Goal: Find contact information: Find contact information

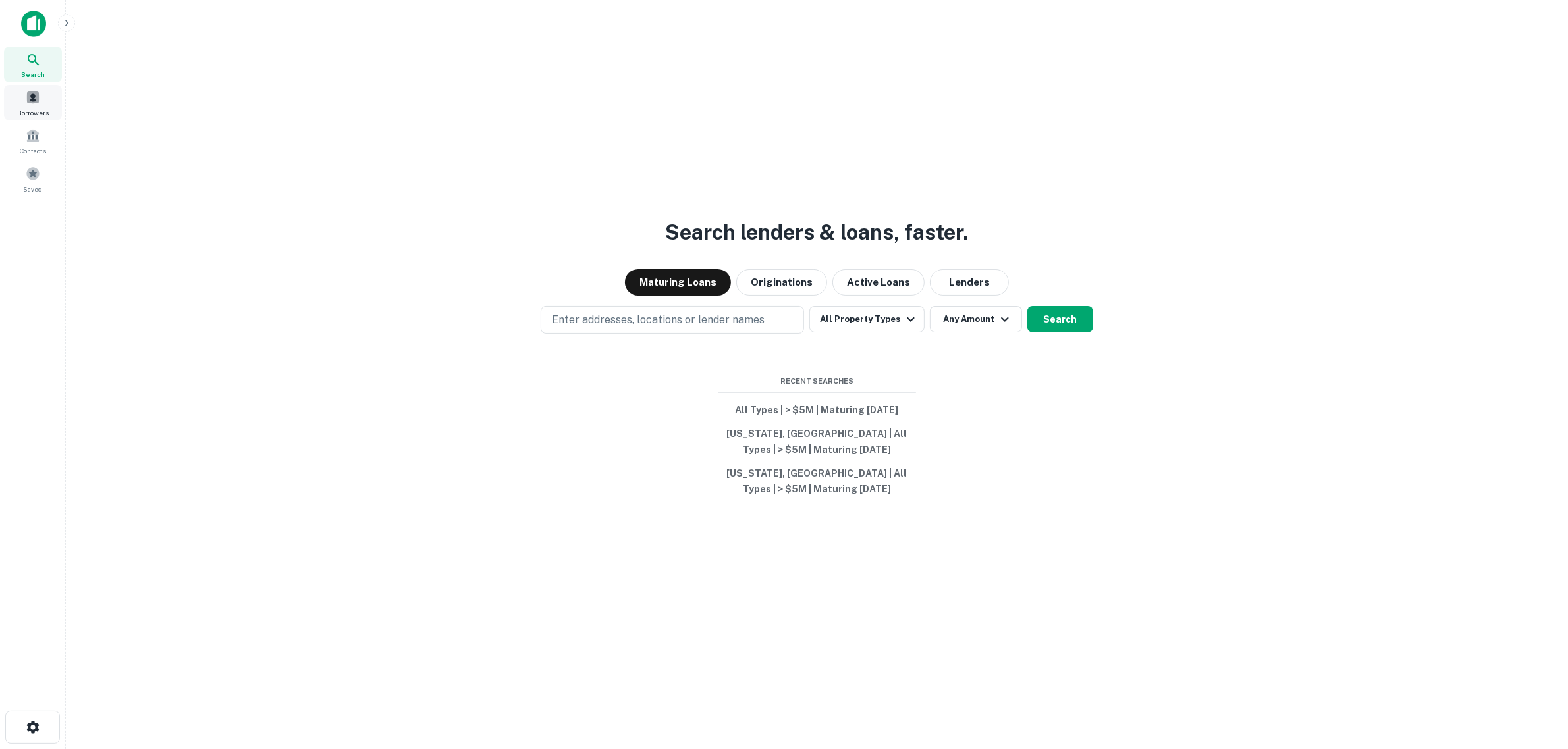
click at [32, 100] on span at bounding box center [33, 98] width 15 height 15
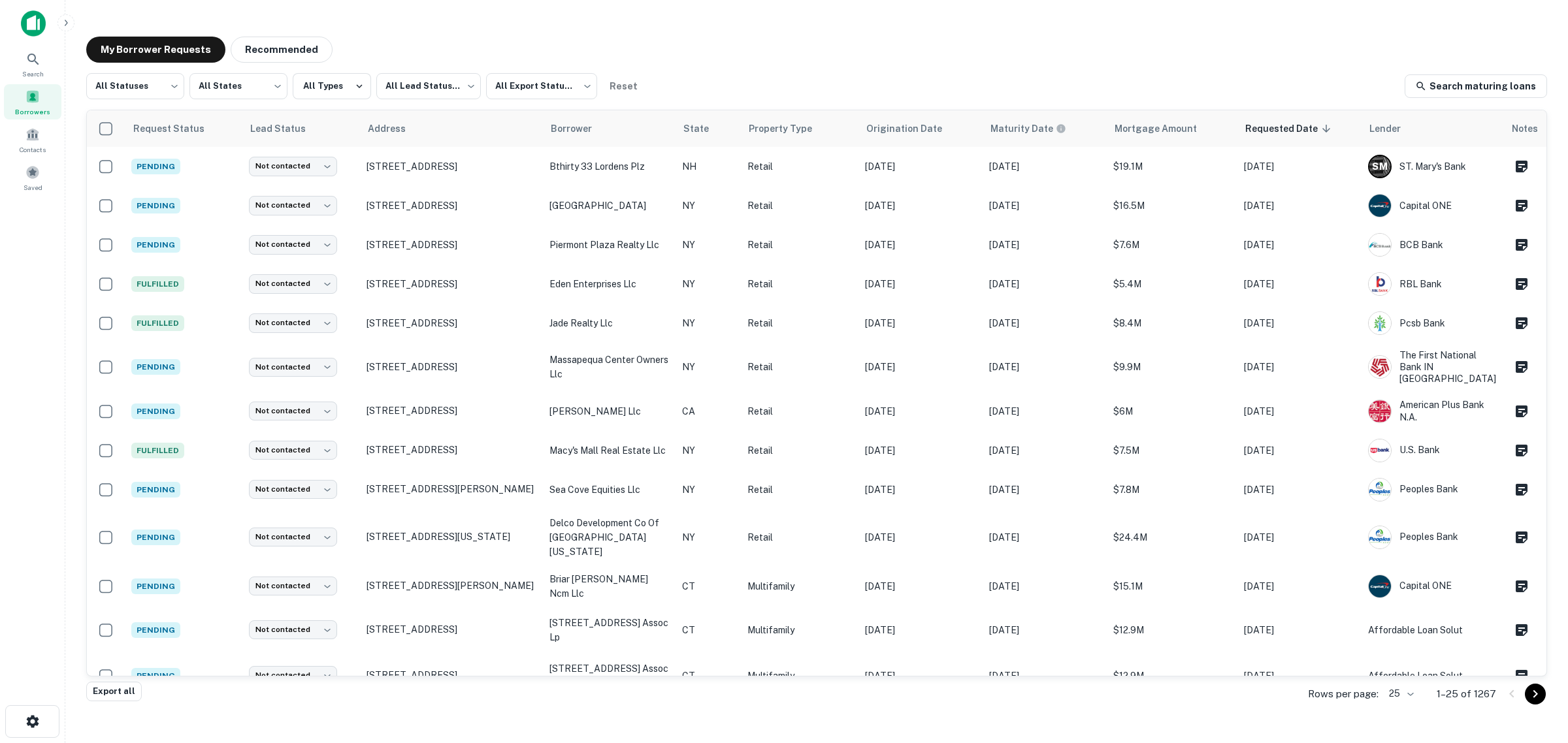
click at [30, 101] on span at bounding box center [33, 97] width 14 height 14
click at [39, 103] on div "Borrowers" at bounding box center [33, 102] width 58 height 35
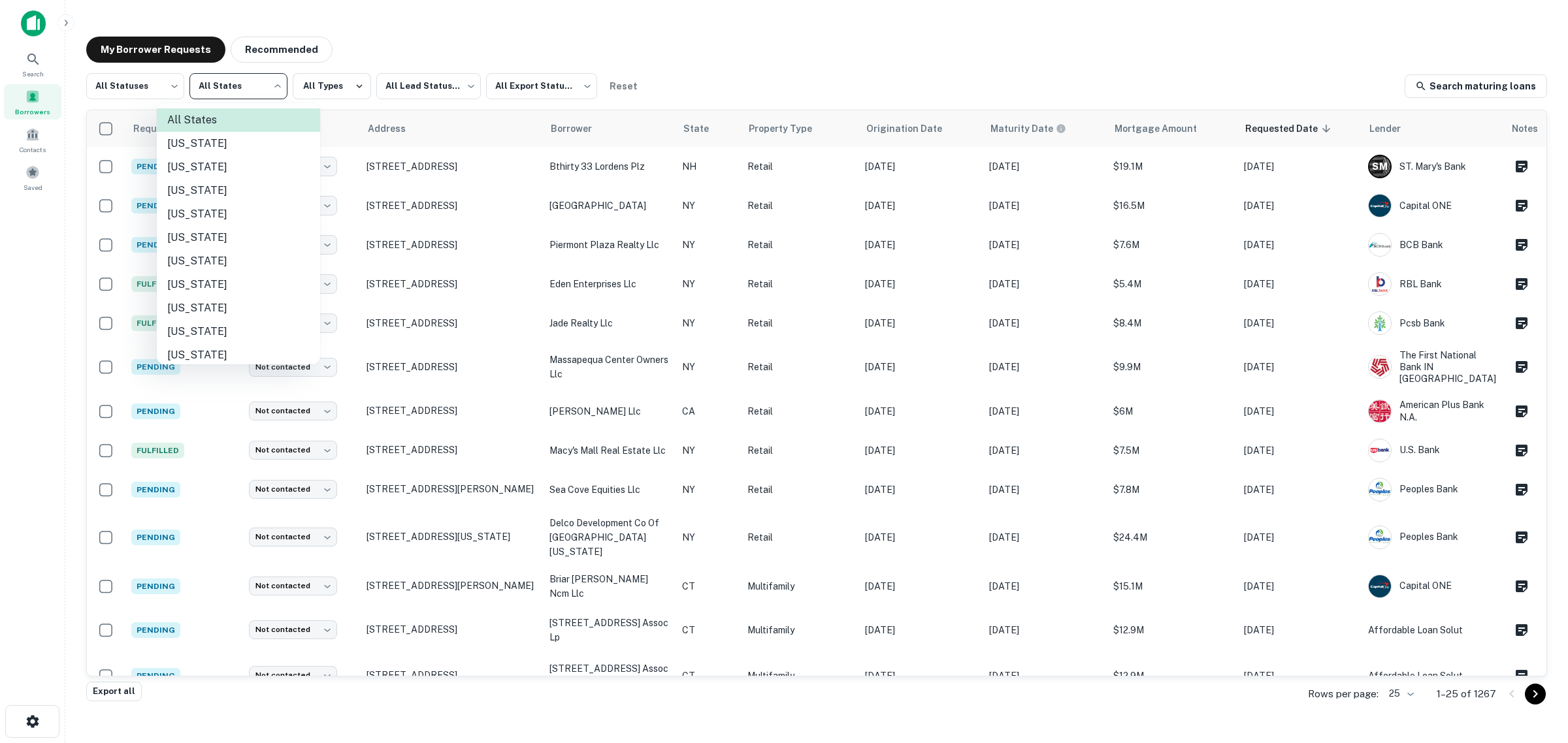
click at [217, 97] on body "Search Borrowers Contacts Saved My Borrower Requests Recommended All Statuses *…" at bounding box center [784, 371] width 1568 height 743
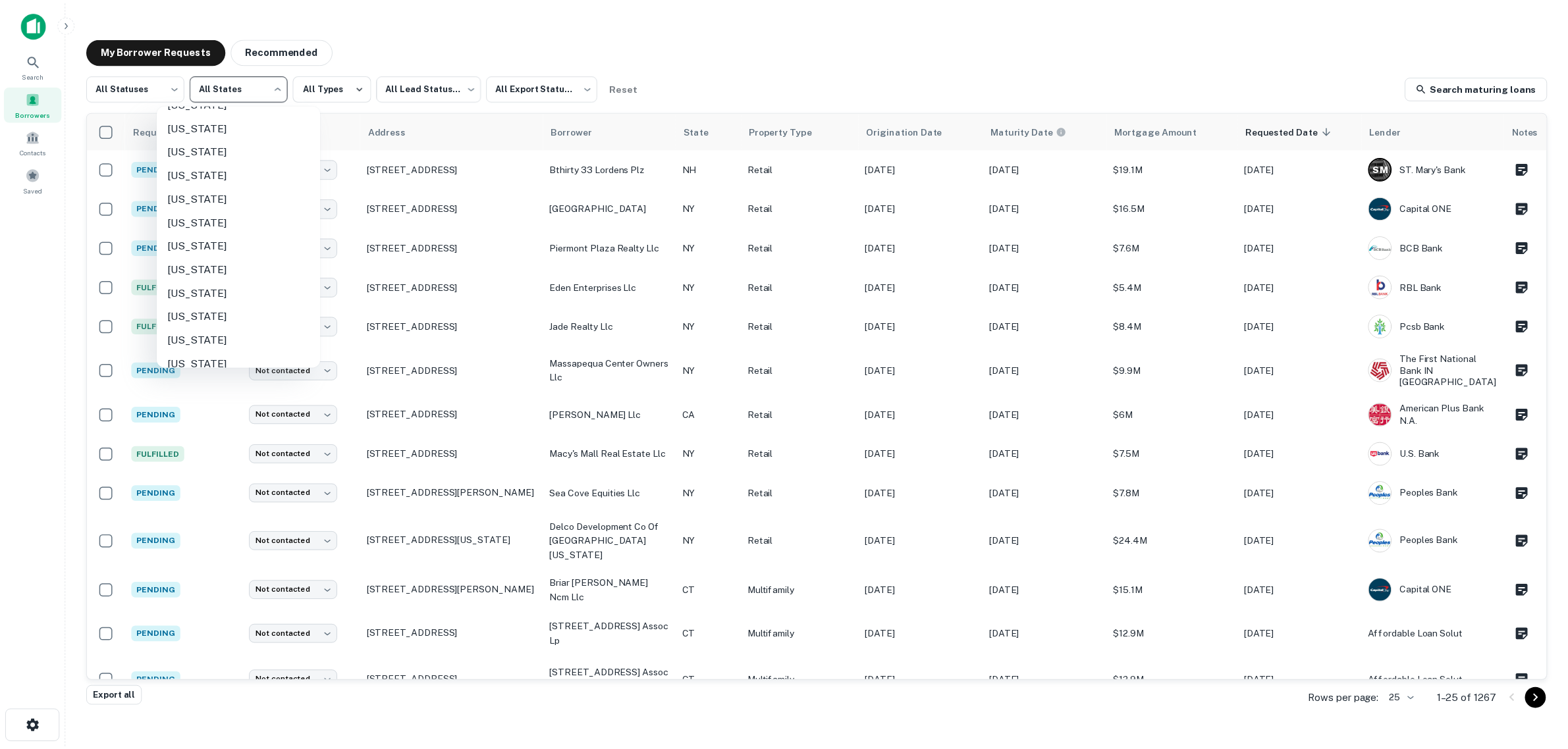
scroll to position [329, 0]
click at [211, 283] on li "Massachusetts" at bounding box center [240, 290] width 164 height 24
type input "**"
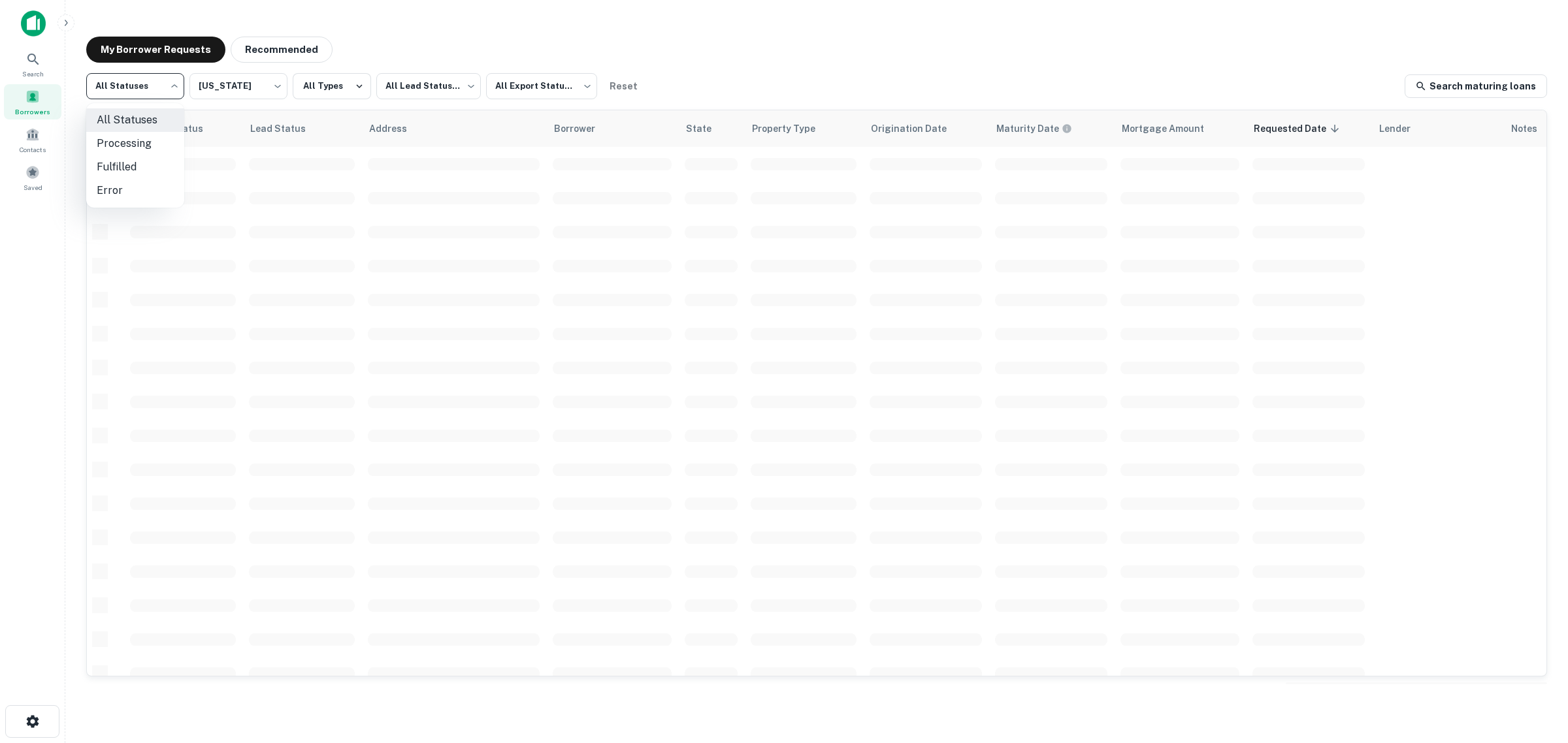
click at [160, 90] on body "Search Borrowers Contacts Saved My Borrower Requests Recommended All Statuses *…" at bounding box center [784, 371] width 1568 height 743
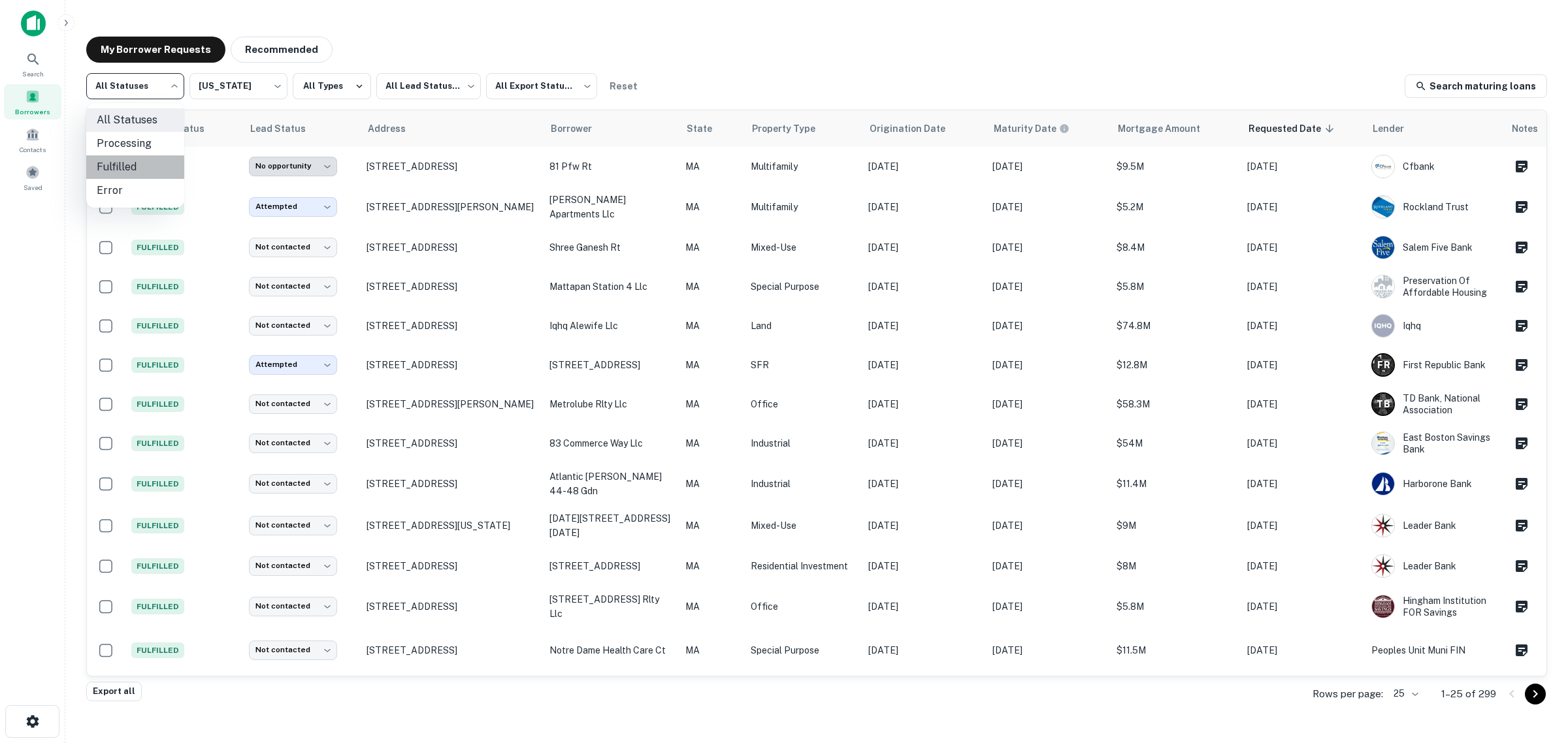
click at [137, 164] on li "Fulfilled" at bounding box center [136, 167] width 98 height 24
type input "*********"
click at [337, 84] on button "All Types" at bounding box center [332, 86] width 79 height 26
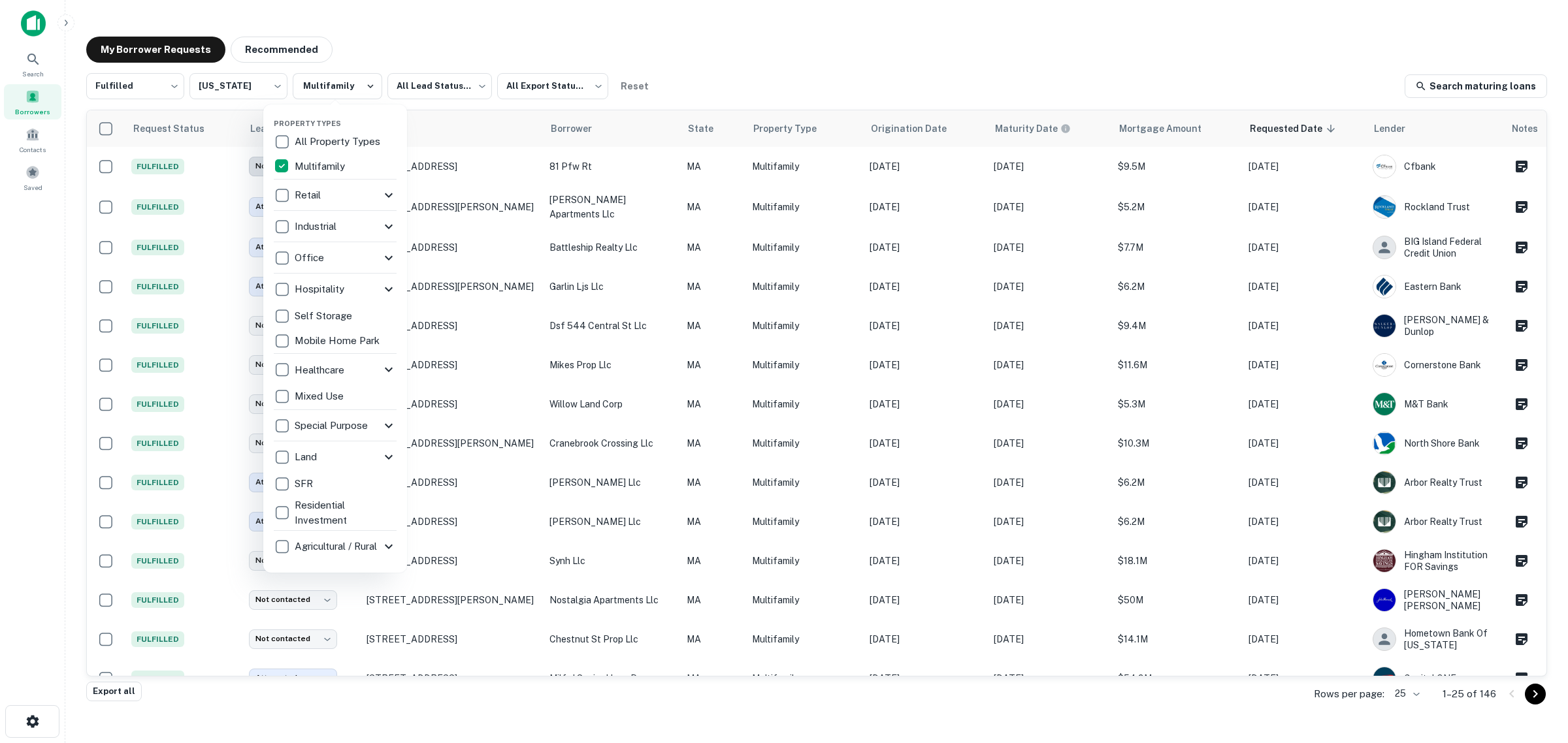
click at [829, 69] on div at bounding box center [784, 371] width 1568 height 743
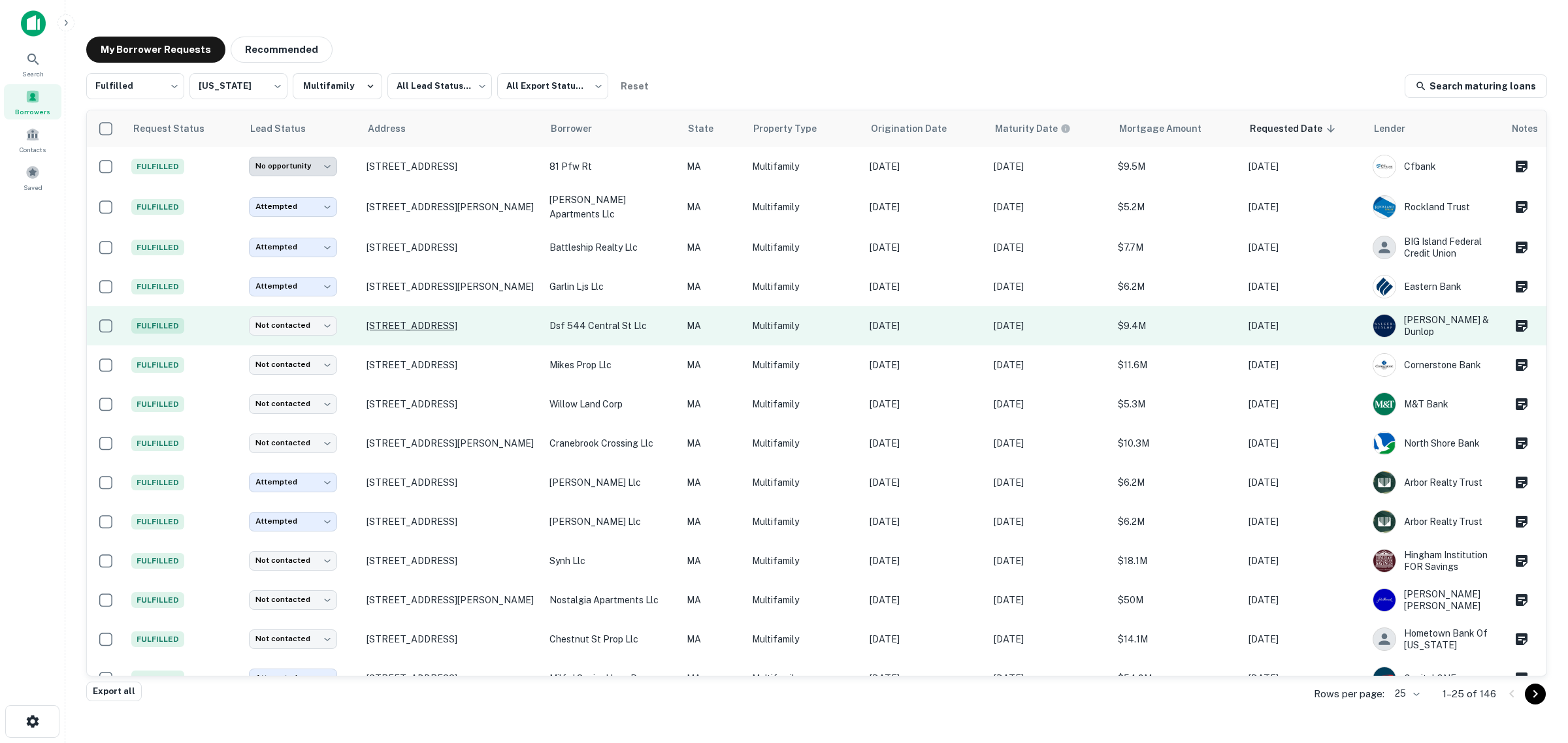
click at [426, 321] on p "544 Central St Stoughton, MA 02072" at bounding box center [451, 326] width 170 height 12
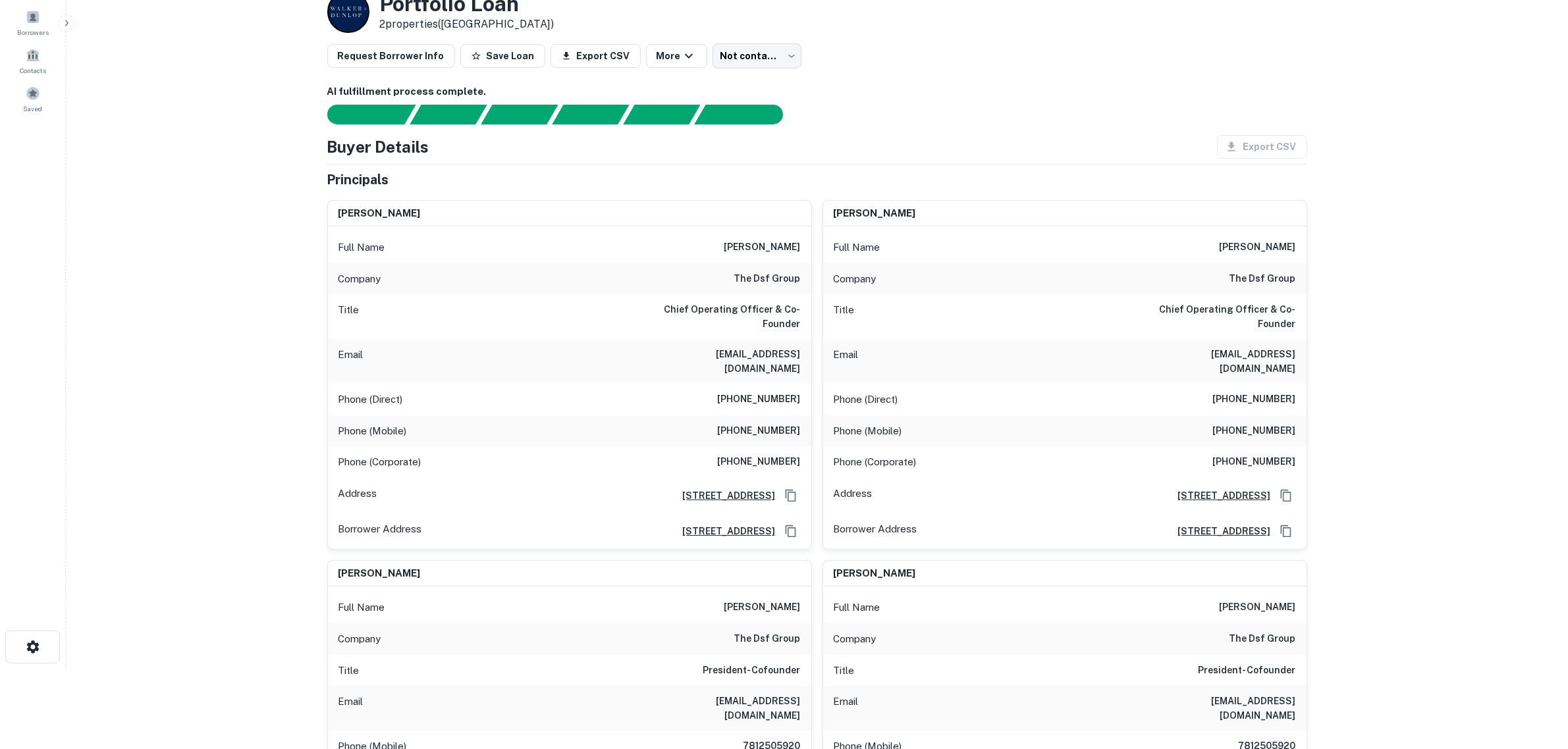
scroll to position [82, 0]
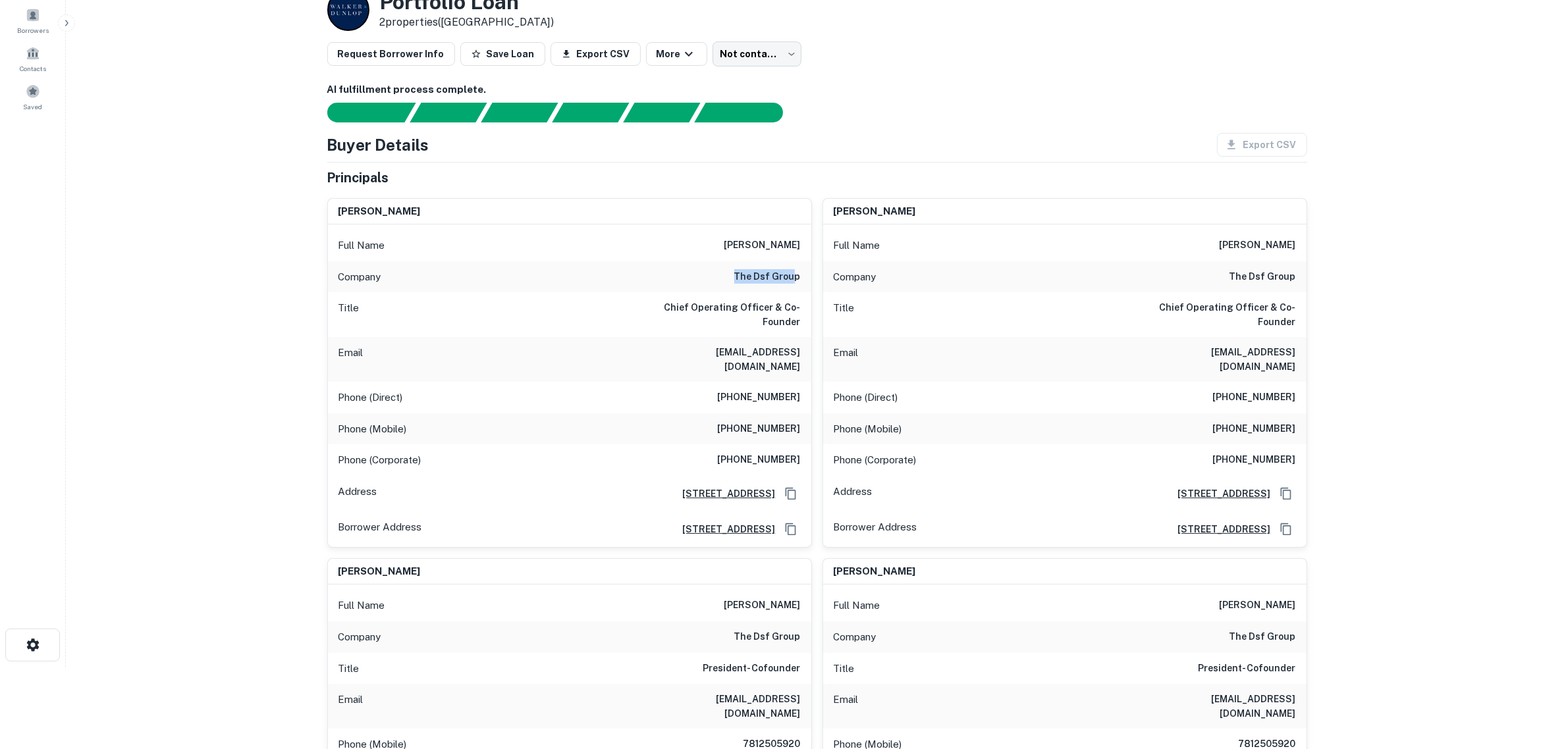
drag, startPoint x: 732, startPoint y: 284, endPoint x: 796, endPoint y: 280, distance: 64.1
click at [796, 280] on div "Company the dsf group" at bounding box center [570, 277] width 483 height 32
click at [797, 280] on h6 "the dsf group" at bounding box center [767, 277] width 67 height 16
drag, startPoint x: 801, startPoint y: 278, endPoint x: 738, endPoint y: 284, distance: 63.3
click at [738, 284] on div "Company the dsf group" at bounding box center [570, 277] width 483 height 32
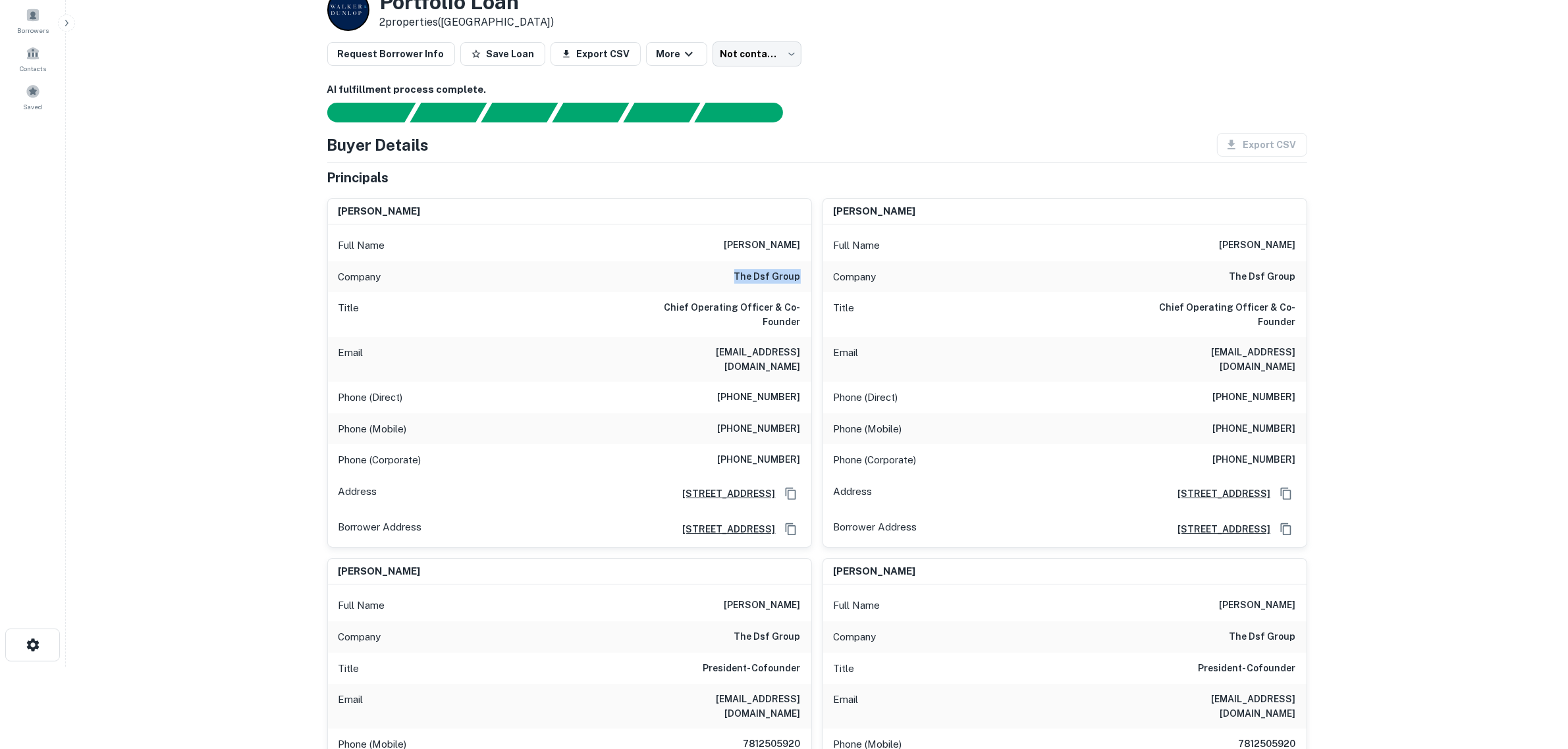
copy h6 "the dsf group"
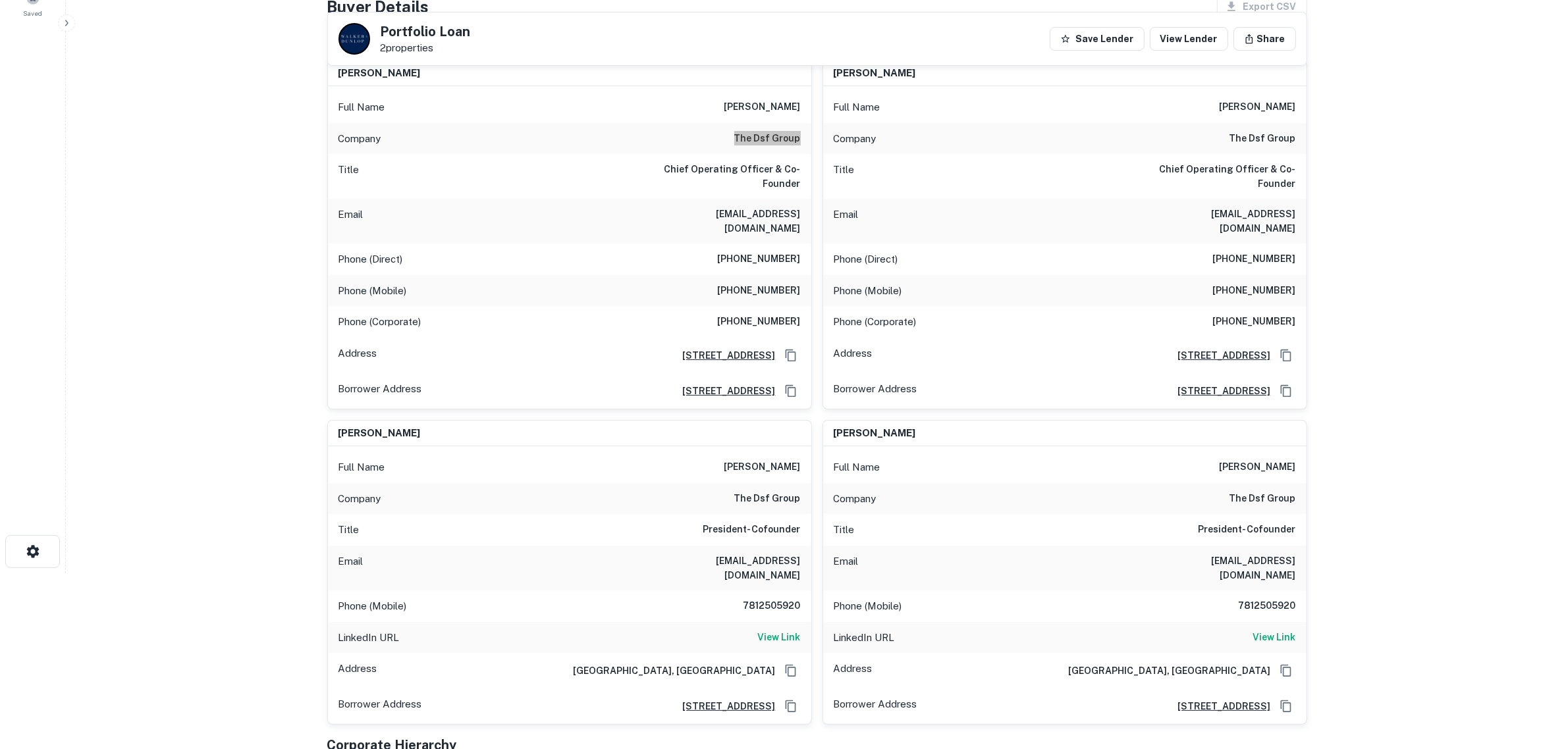
scroll to position [164, 0]
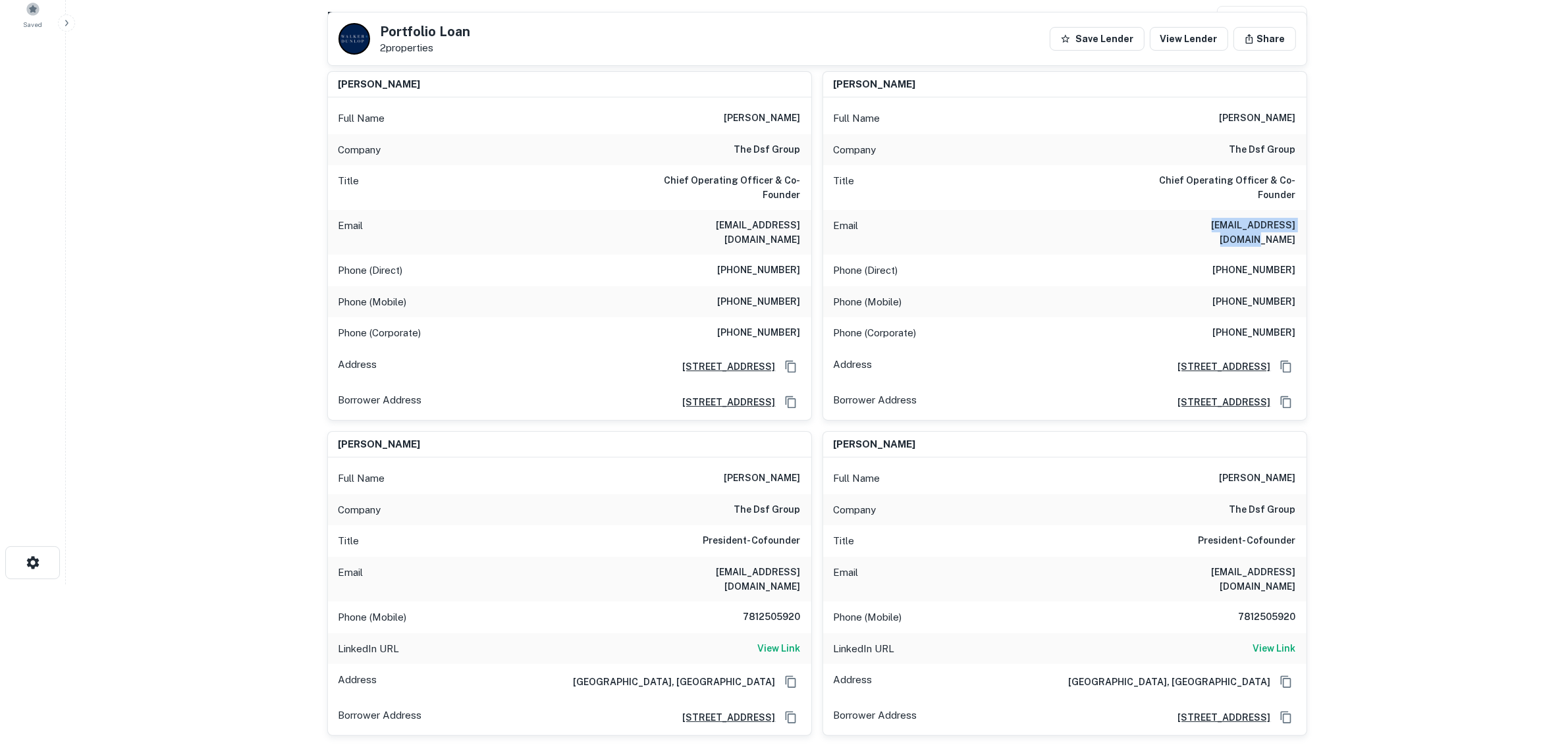
drag, startPoint x: 1171, startPoint y: 228, endPoint x: 1299, endPoint y: 228, distance: 128.0
click at [1299, 228] on div "Email tmazza@dsfadvisors.com" at bounding box center [1065, 232] width 483 height 45
copy h6 "tmazza@dsfadvisors.com"
drag, startPoint x: 1186, startPoint y: 558, endPoint x: 1302, endPoint y: 560, distance: 116.0
click at [1302, 560] on div "Email joshsolomon@gmail.com" at bounding box center [1065, 579] width 483 height 45
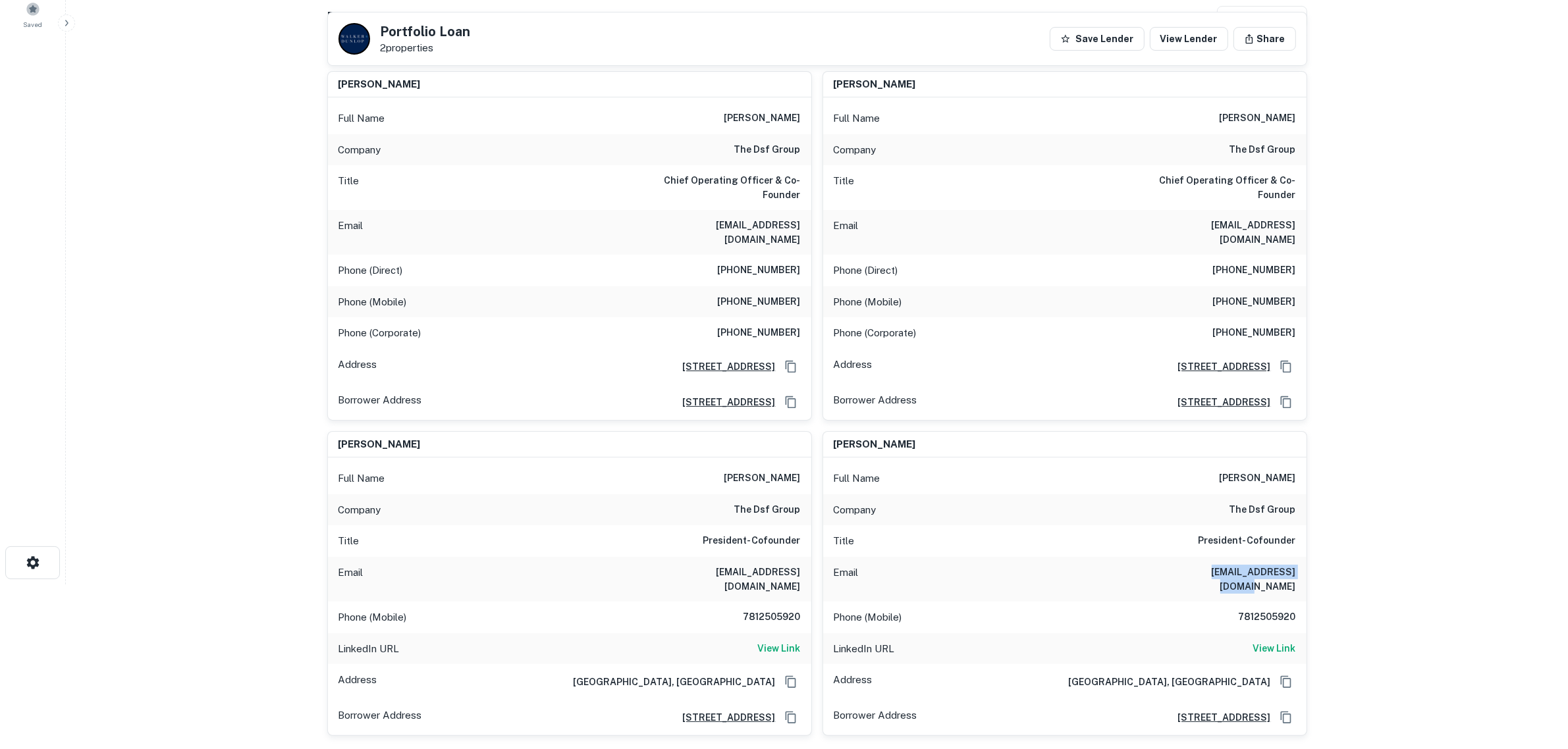
copy h6 "joshsolomon@gmail.com"
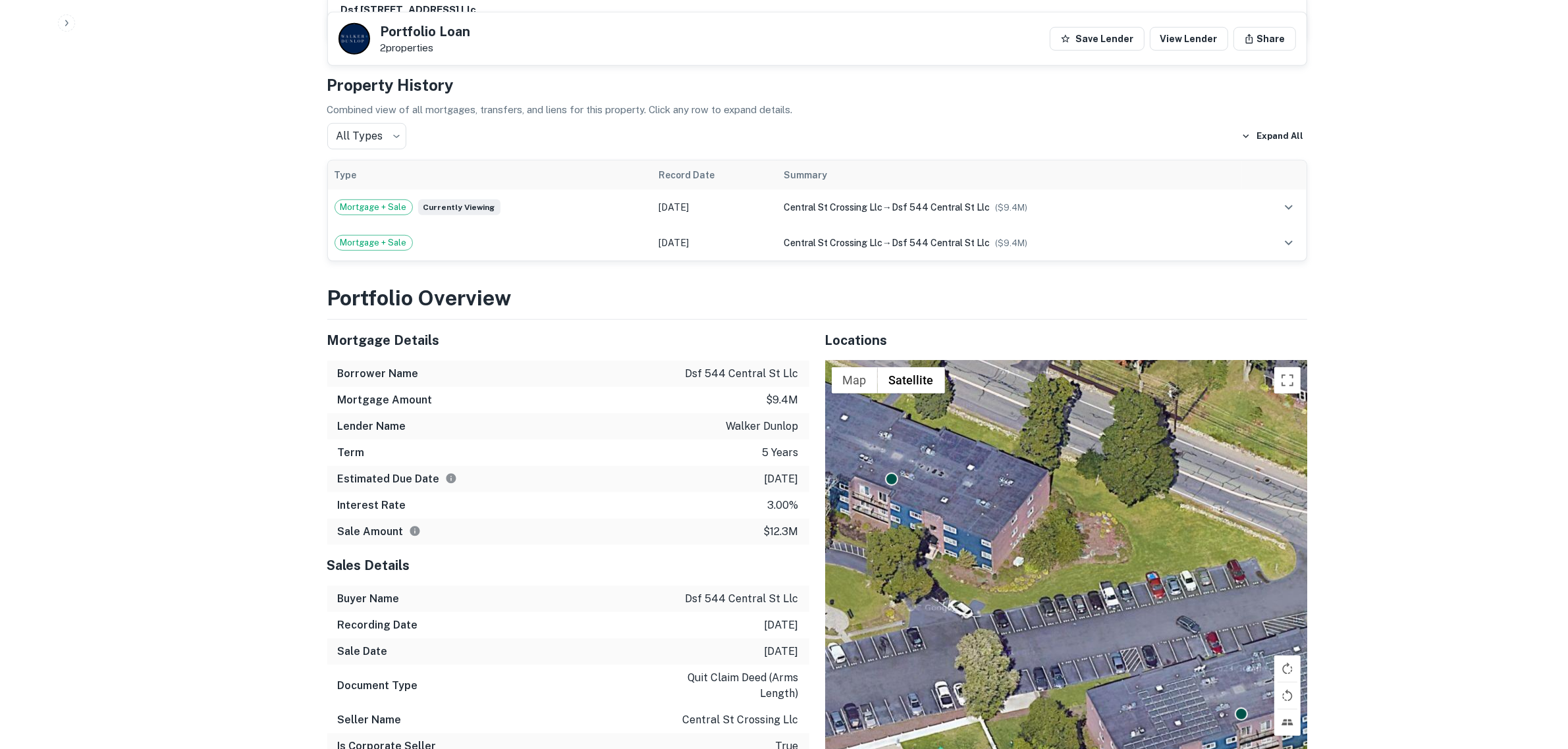
scroll to position [814, 0]
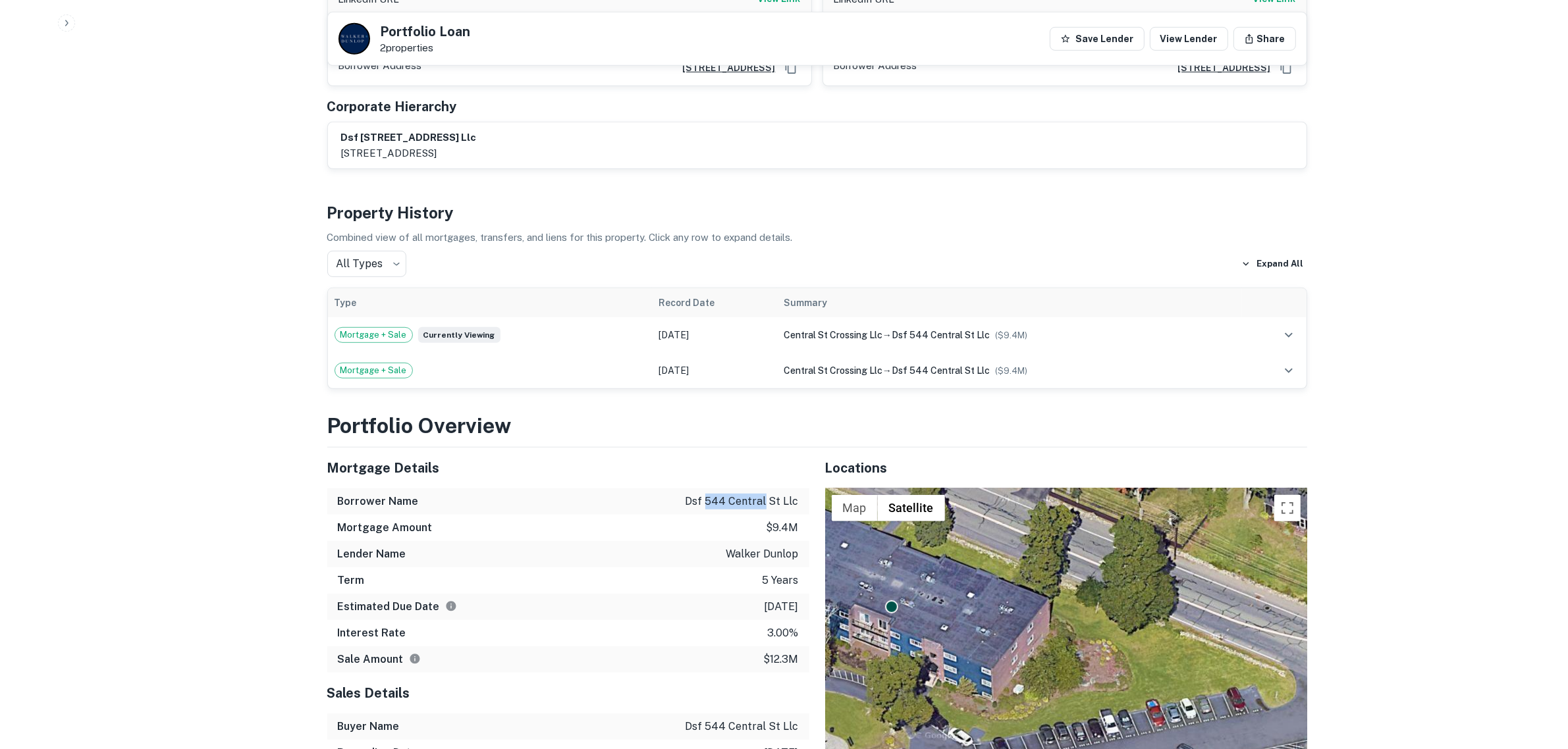
drag, startPoint x: 710, startPoint y: 476, endPoint x: 768, endPoint y: 477, distance: 58.0
click at [768, 494] on p "dsf 544 central st llc" at bounding box center [742, 502] width 114 height 16
copy p "544 central"
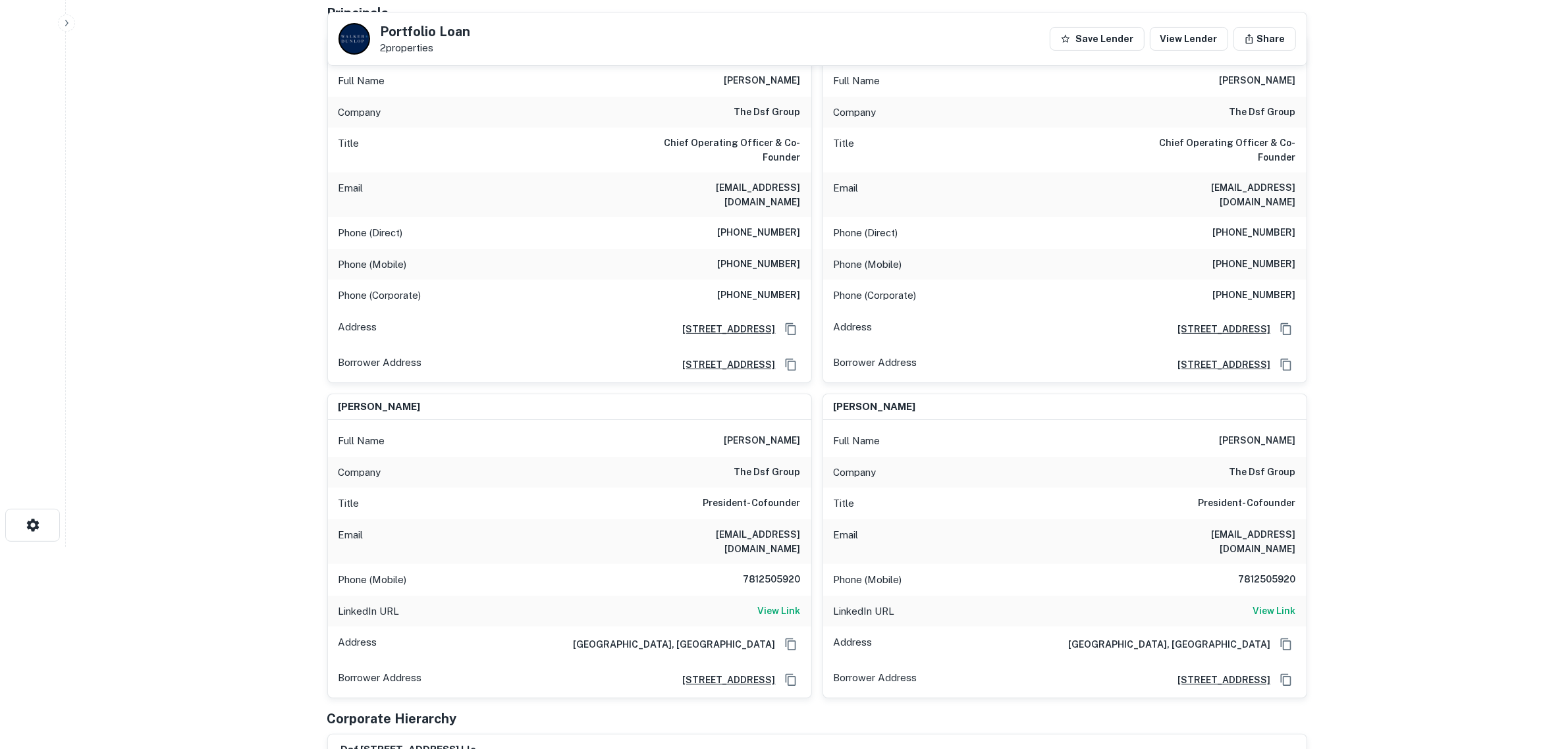
scroll to position [156, 0]
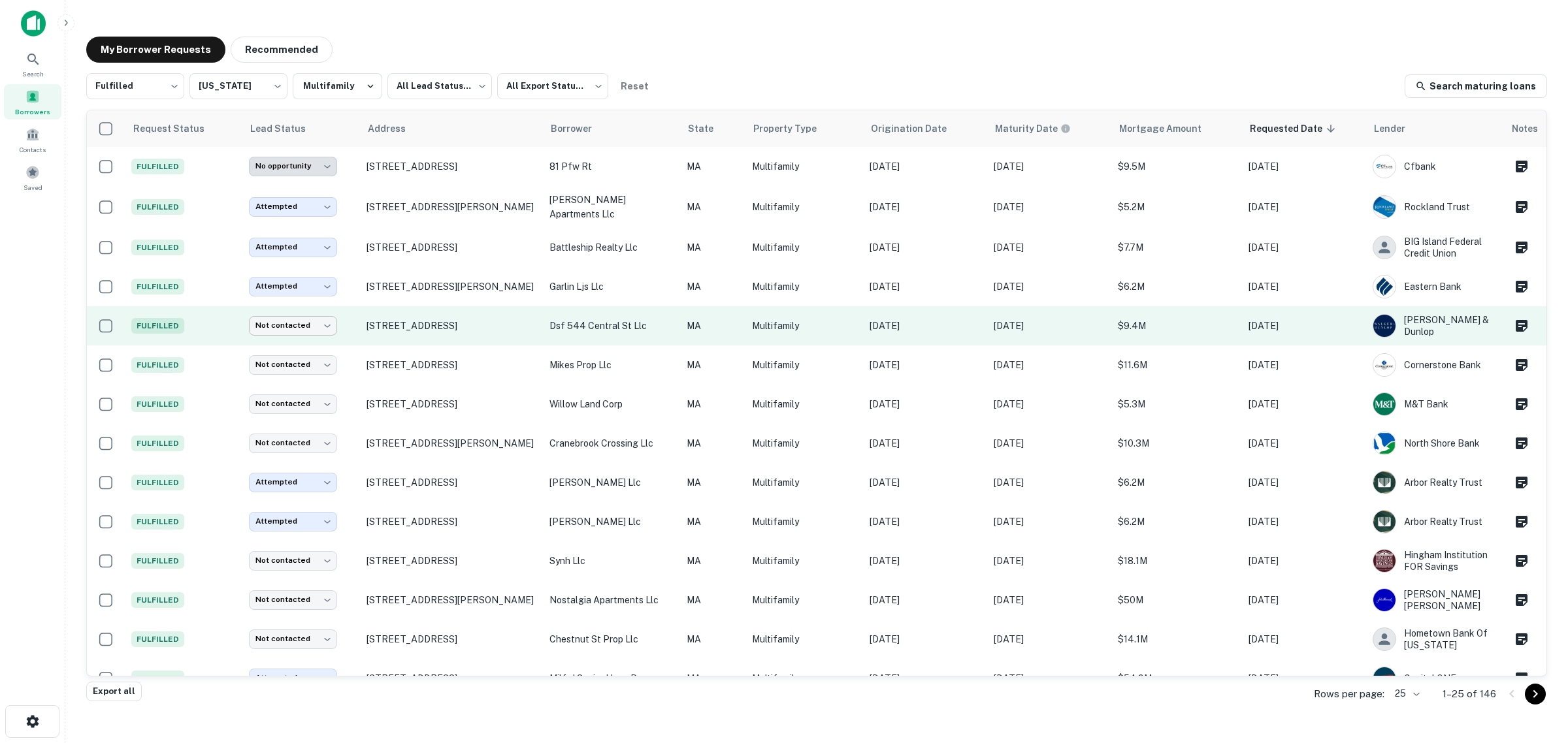
click at [305, 323] on body "**********" at bounding box center [784, 371] width 1568 height 743
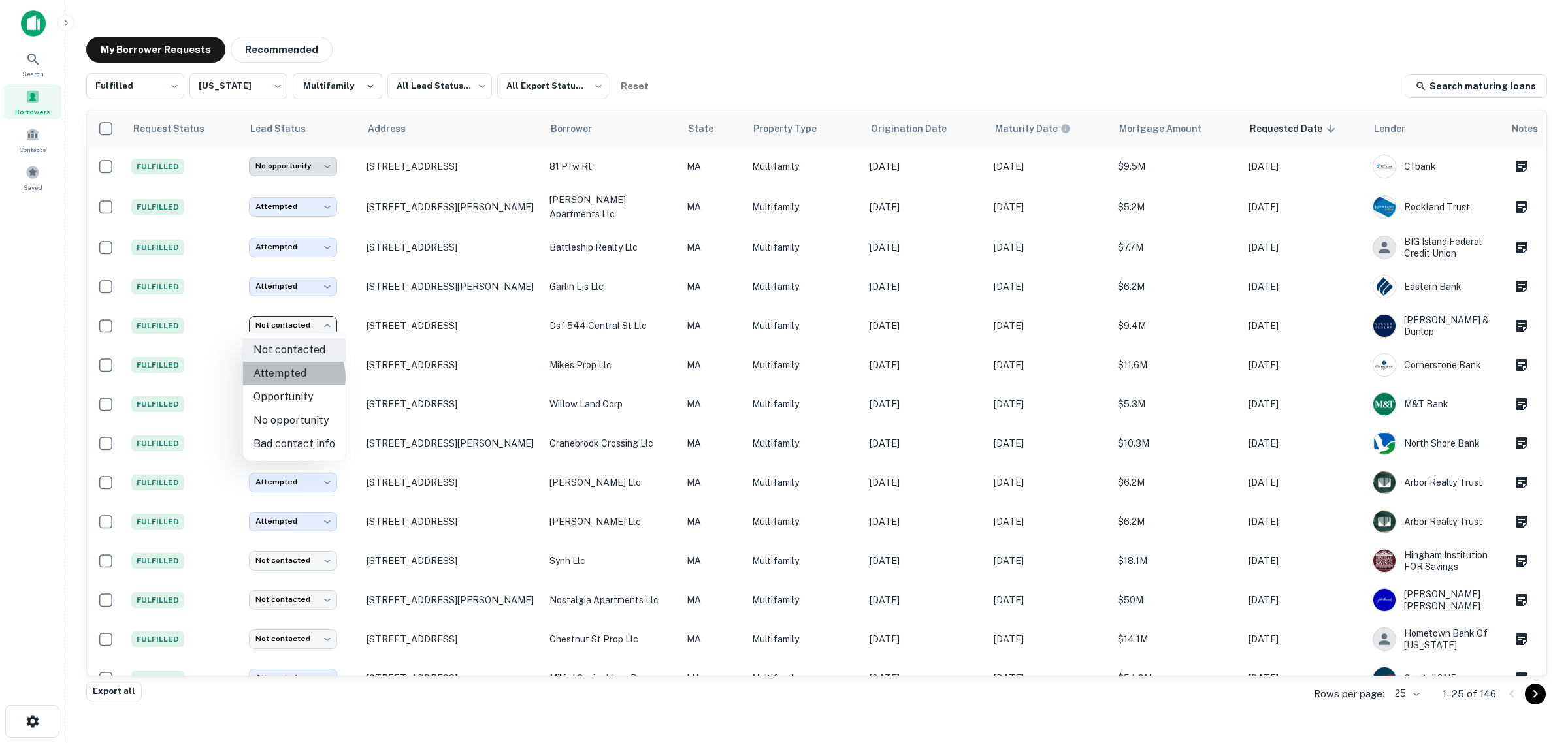
click at [286, 378] on li "Attempted" at bounding box center [294, 374] width 103 height 24
type input "*********"
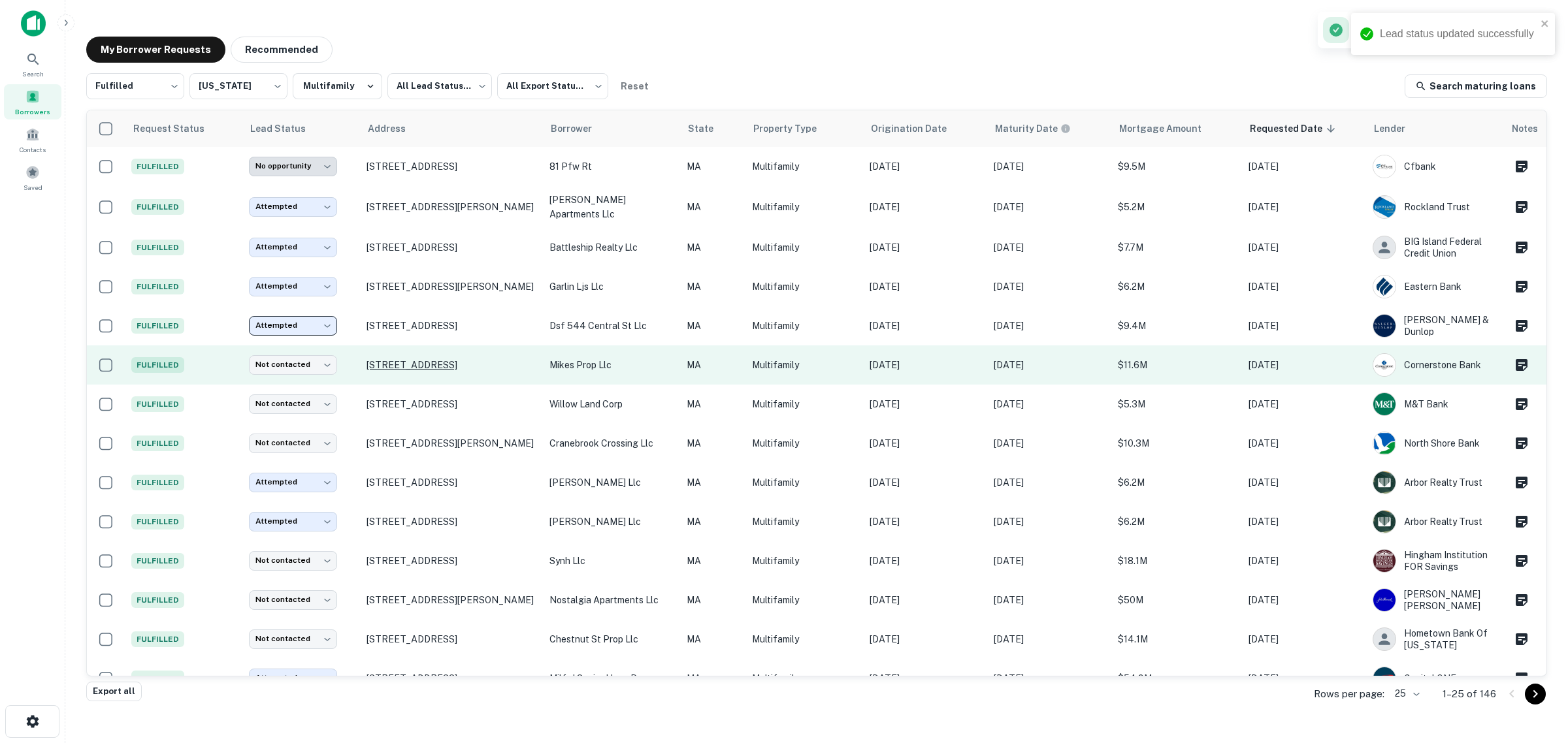
click at [412, 361] on p "71 Granite St Worcester, MA 01604" at bounding box center [451, 365] width 170 height 12
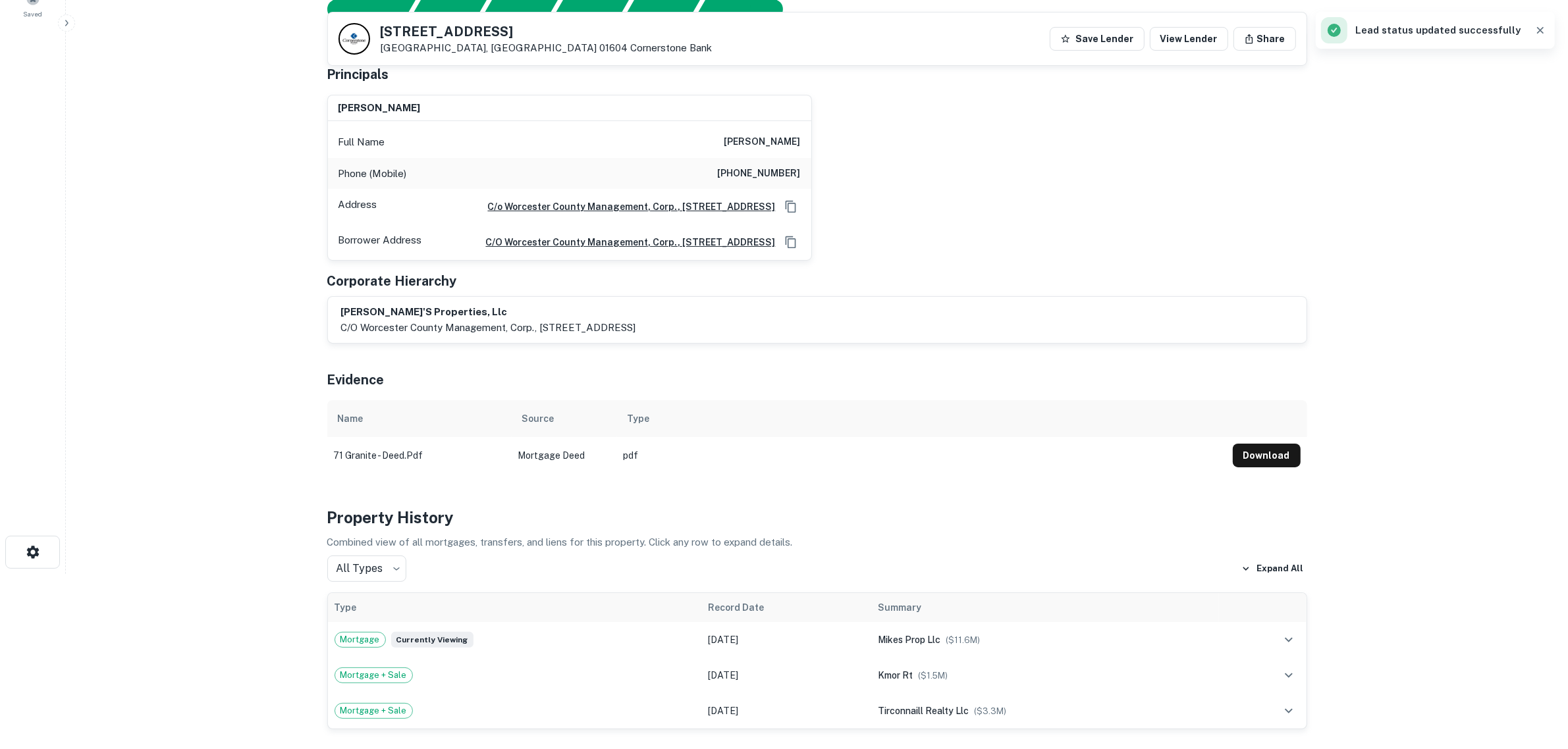
scroll to position [164, 0]
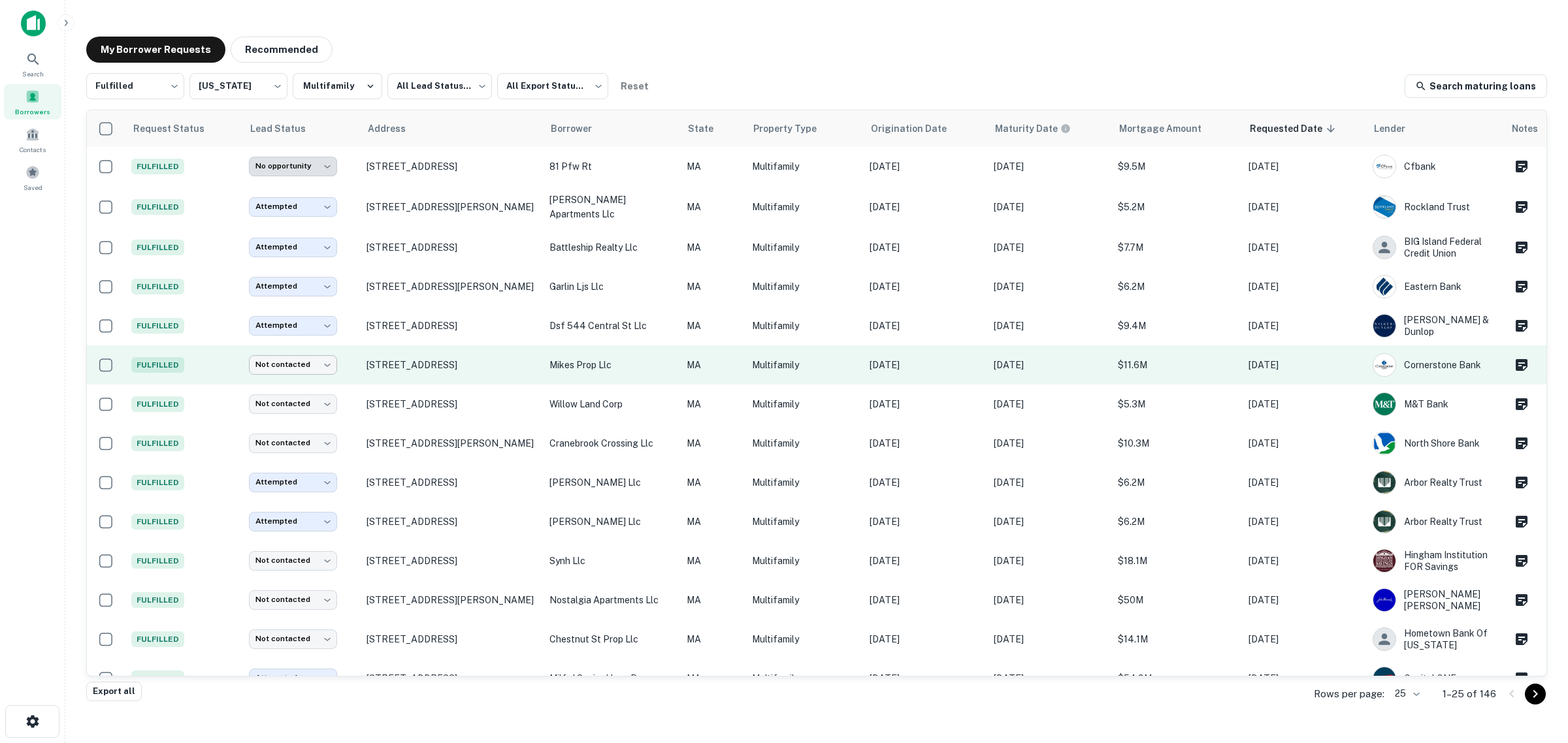
click at [312, 361] on body "**********" at bounding box center [784, 371] width 1568 height 743
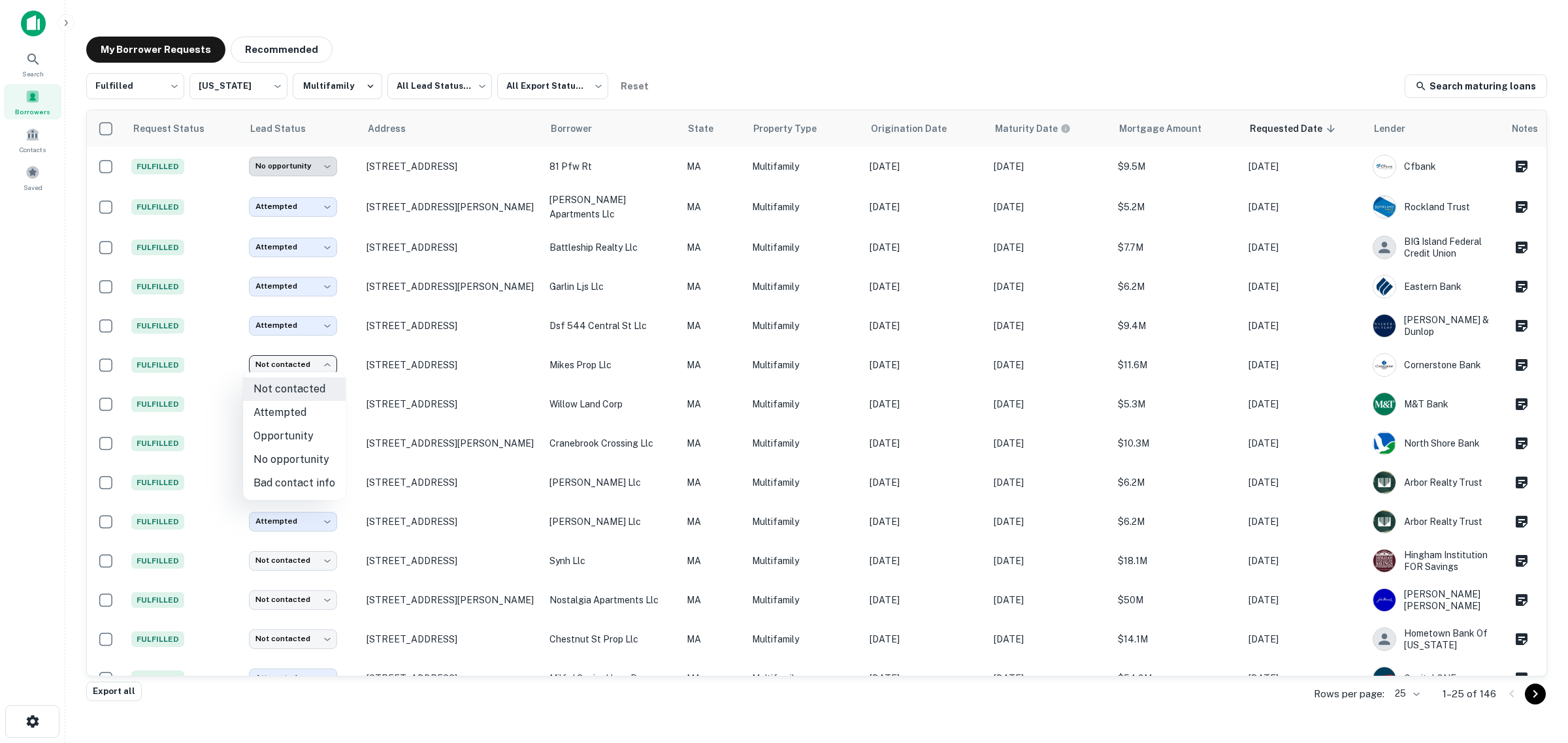
click at [302, 409] on li "Attempted" at bounding box center [294, 413] width 103 height 24
type input "*********"
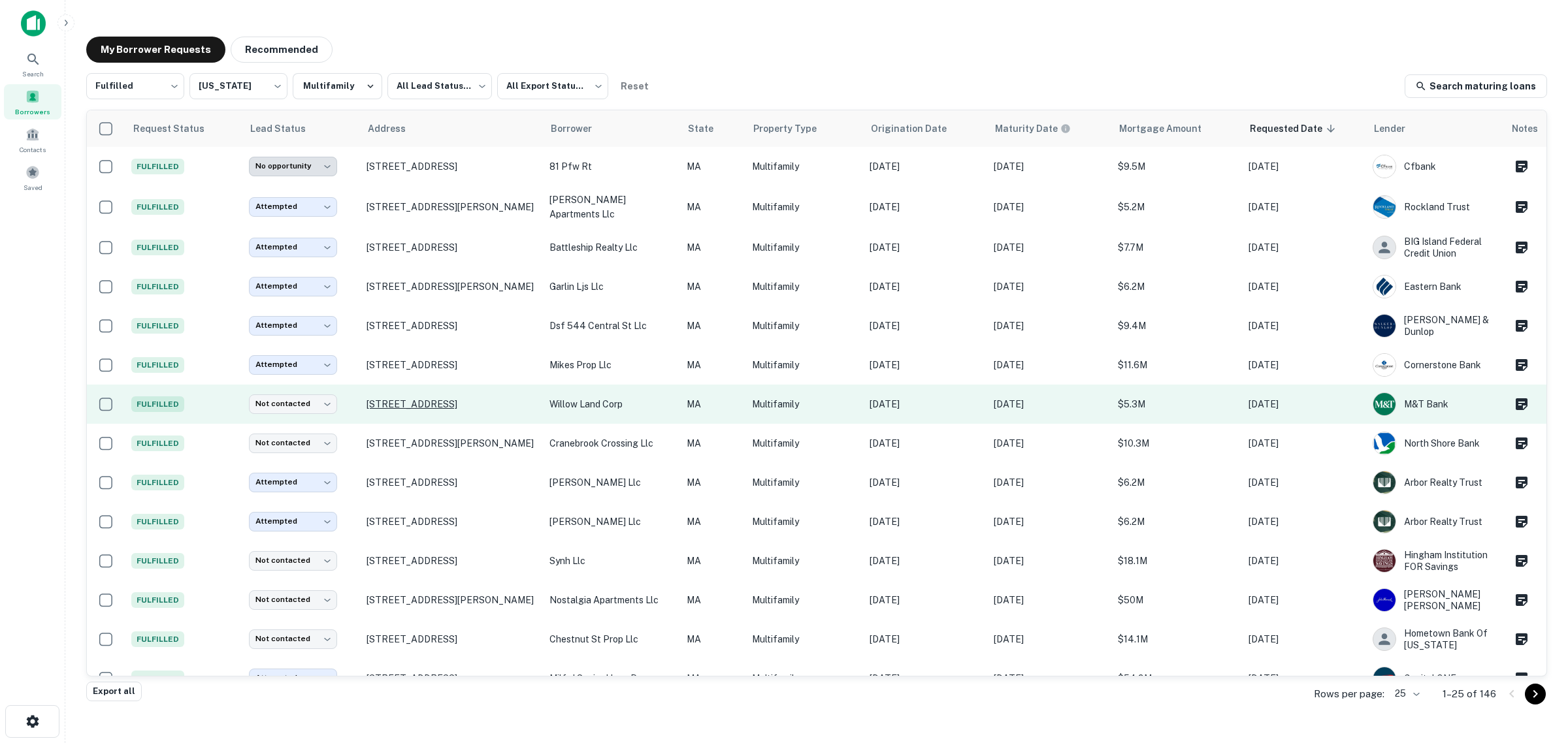
click at [390, 407] on p "3 Linnaean St Cambridge, MA 02138" at bounding box center [451, 405] width 170 height 12
click at [304, 393] on body "**********" at bounding box center [784, 371] width 1568 height 743
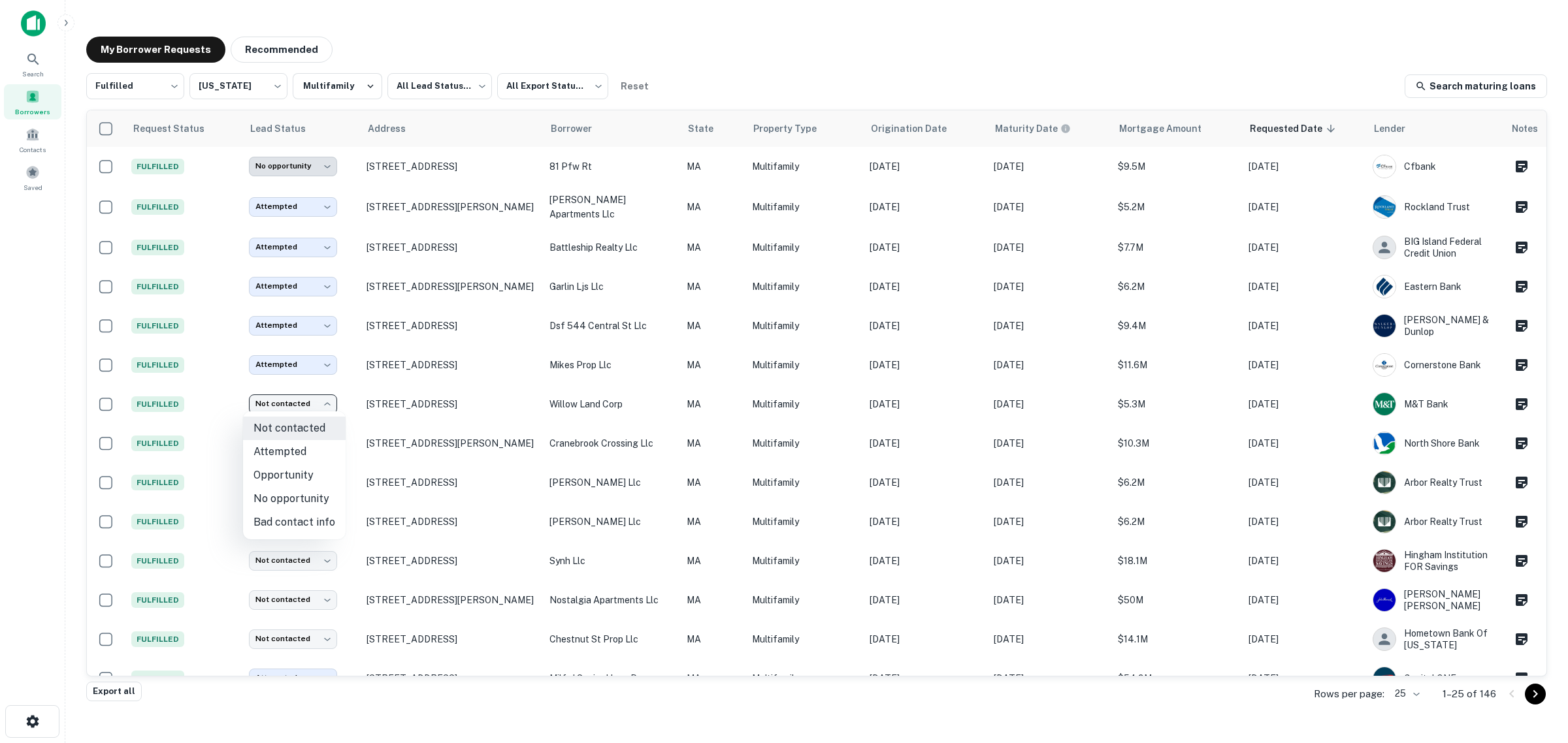
click at [298, 456] on li "Attempted" at bounding box center [294, 452] width 103 height 24
type input "*********"
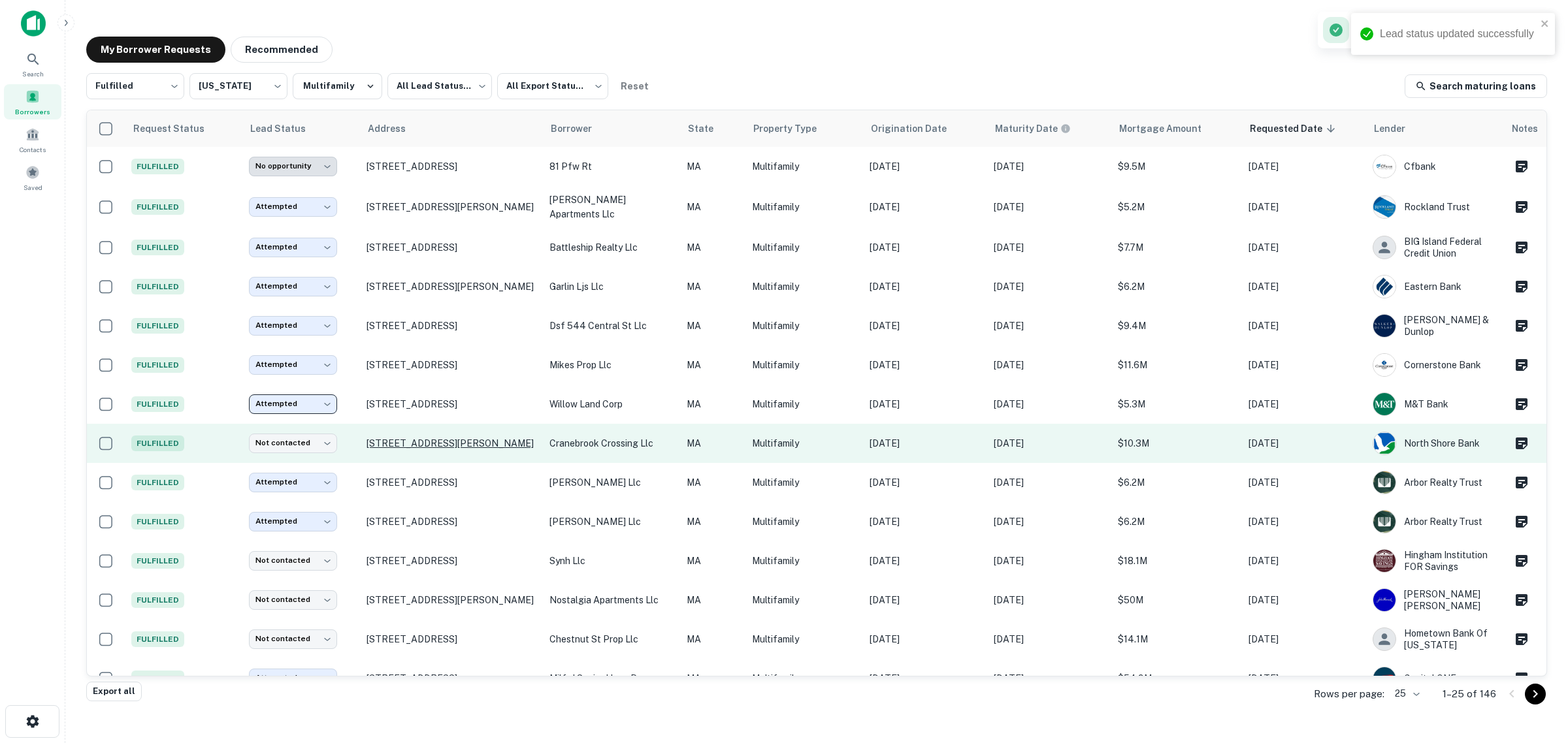
click at [401, 445] on p "5 Dyer Ct Danvers, MA 01923" at bounding box center [451, 443] width 170 height 12
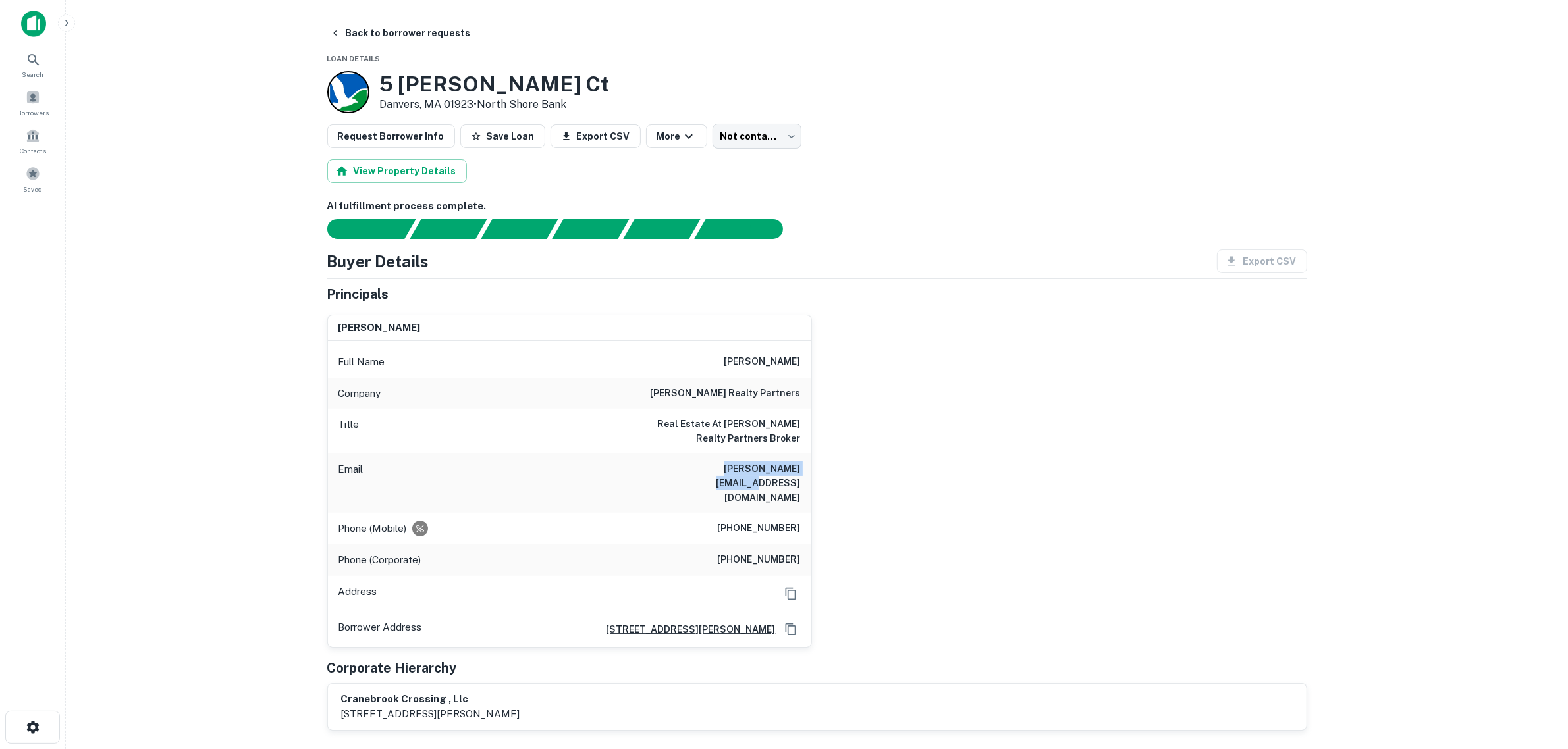
drag, startPoint x: 673, startPoint y: 467, endPoint x: 800, endPoint y: 466, distance: 127.0
click at [800, 466] on div "Email paul@herricklutts.com" at bounding box center [570, 483] width 483 height 59
copy h6 "paul@herricklutts.com"
drag, startPoint x: 195, startPoint y: 422, endPoint x: 195, endPoint y: 438, distance: 16.0
click at [195, 423] on main "Back to borrower requests Loan Details 5 Dyer Ct Danvers, MA 01923 • North Shor…" at bounding box center [817, 374] width 1502 height 749
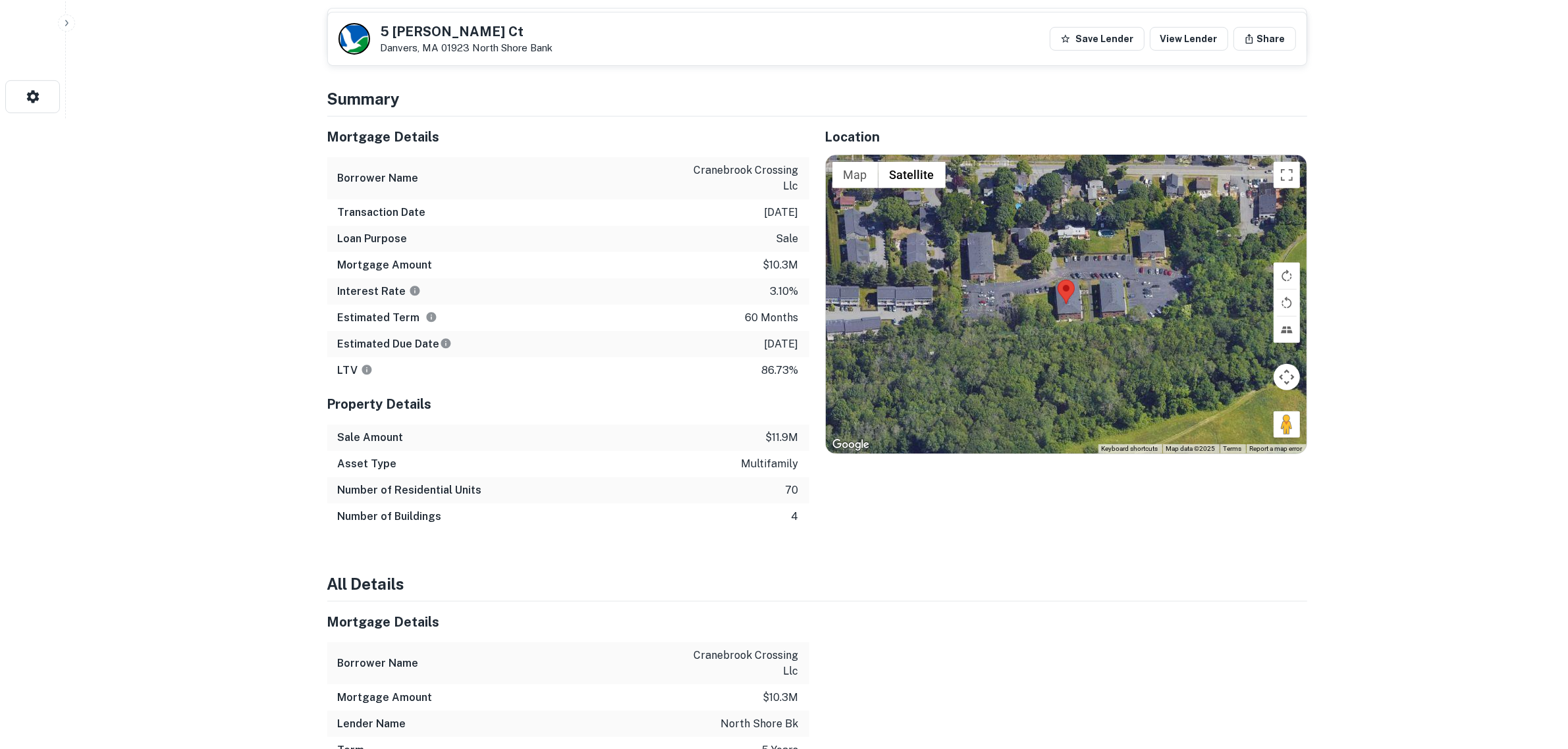
scroll to position [659, 0]
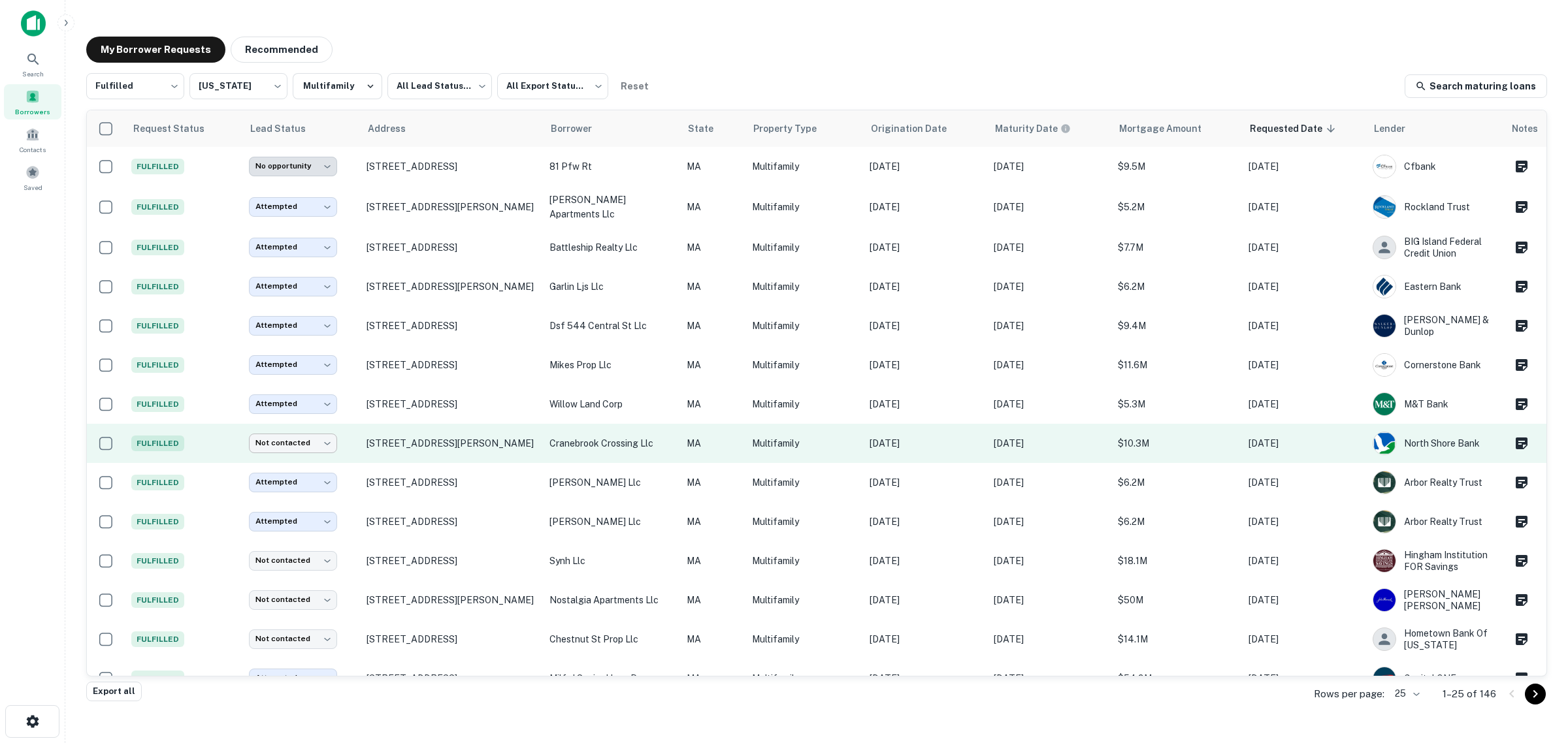
click at [275, 441] on body "**********" at bounding box center [784, 371] width 1568 height 743
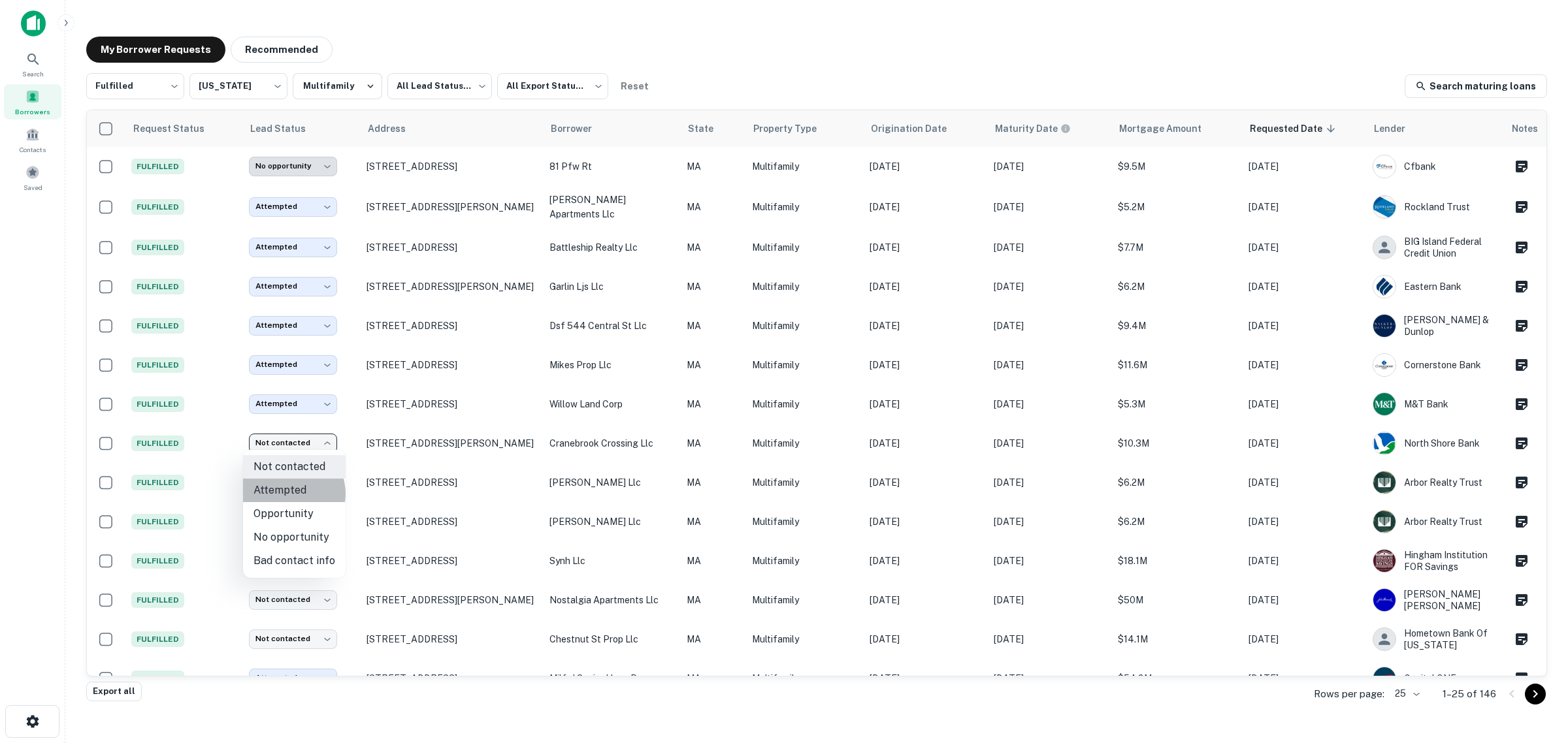
click at [291, 494] on li "Attempted" at bounding box center [294, 490] width 103 height 24
type input "*********"
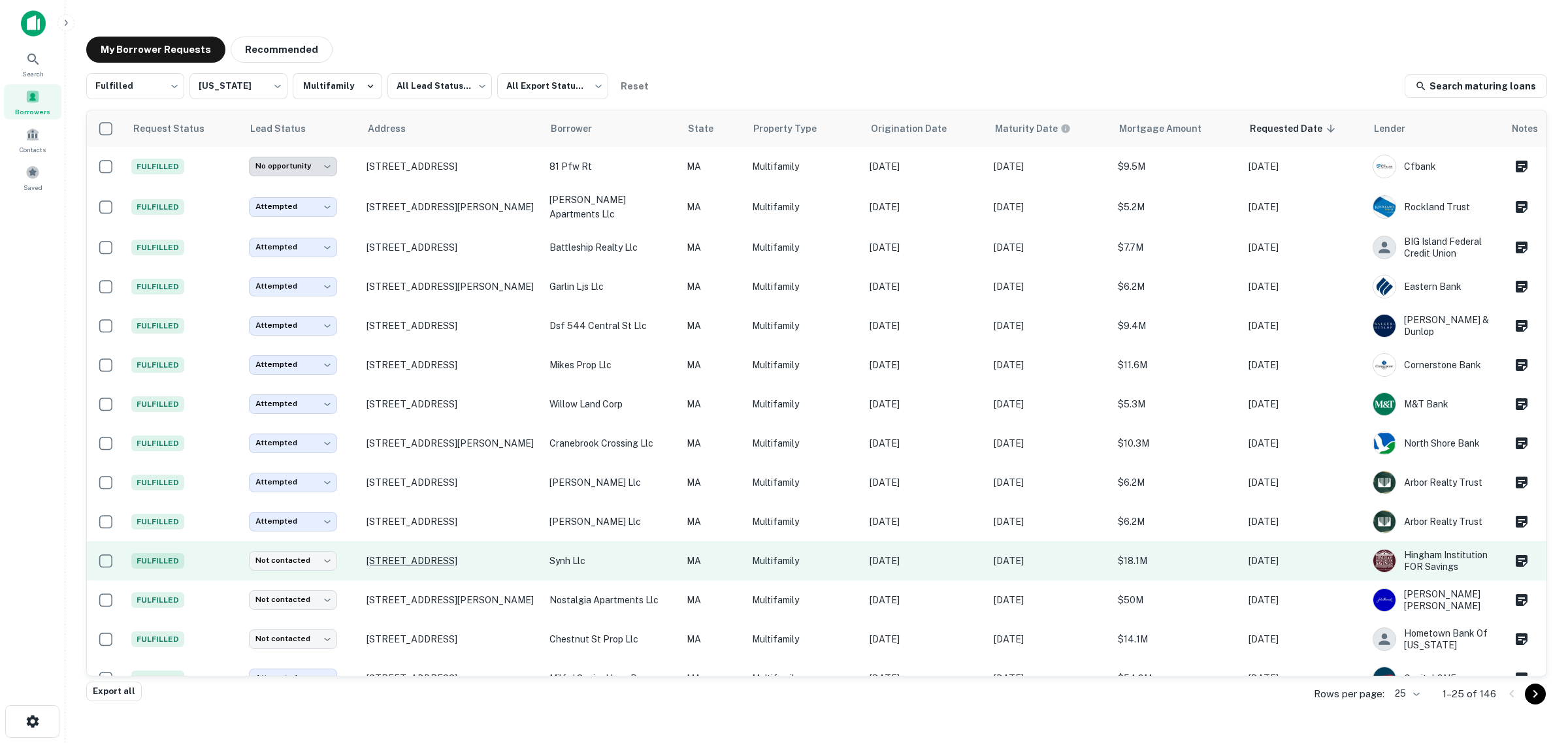
click at [442, 555] on p "12 Alton Pl Brookline, MA 02446" at bounding box center [451, 561] width 170 height 12
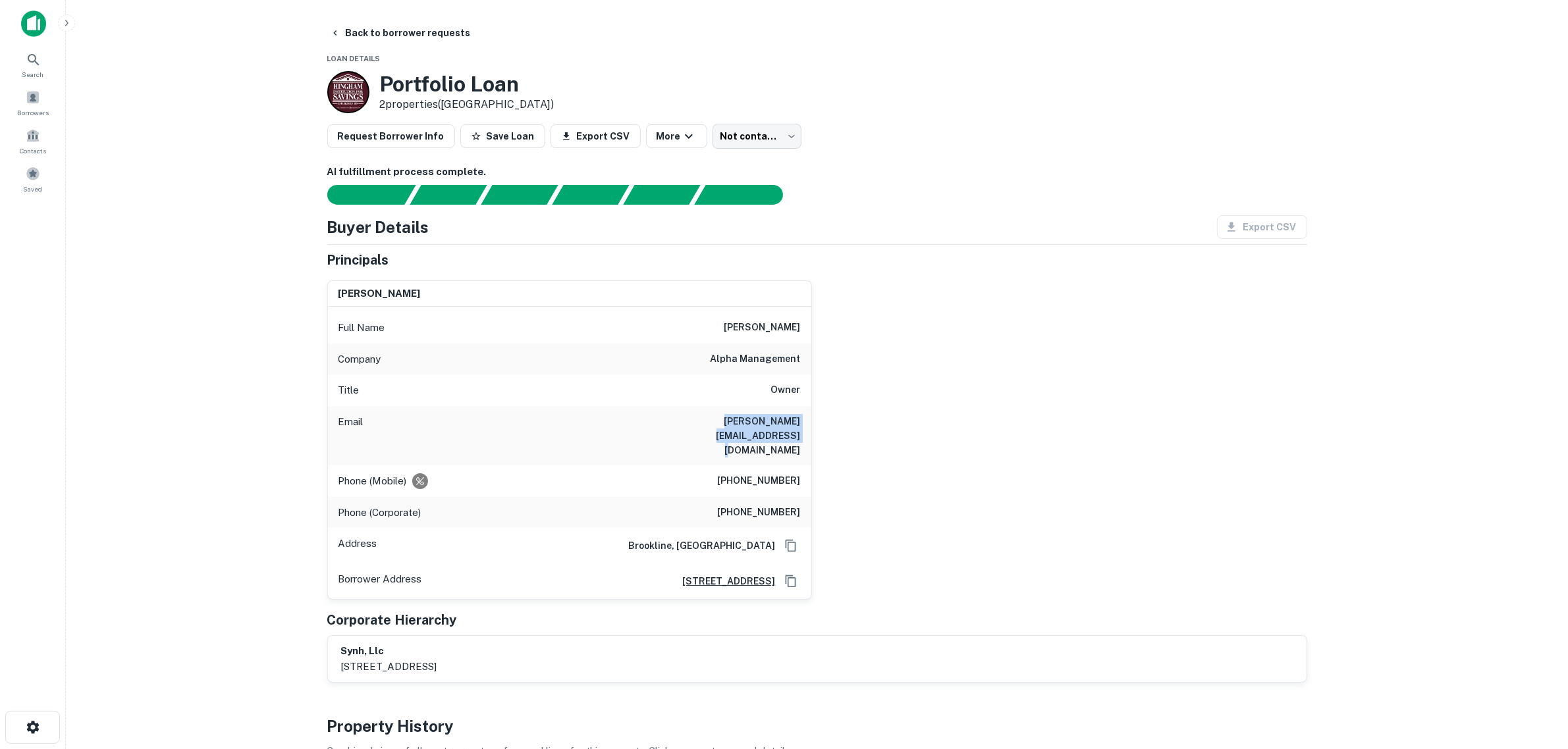
drag, startPoint x: 623, startPoint y: 424, endPoint x: 831, endPoint y: 423, distance: 208.0
click at [831, 423] on div "anwar faisal Full Name anwar faisal Company alpha management Title Owner Email …" at bounding box center [812, 435] width 990 height 331
copy h6 "anwar@alphamanagementcorp.com"
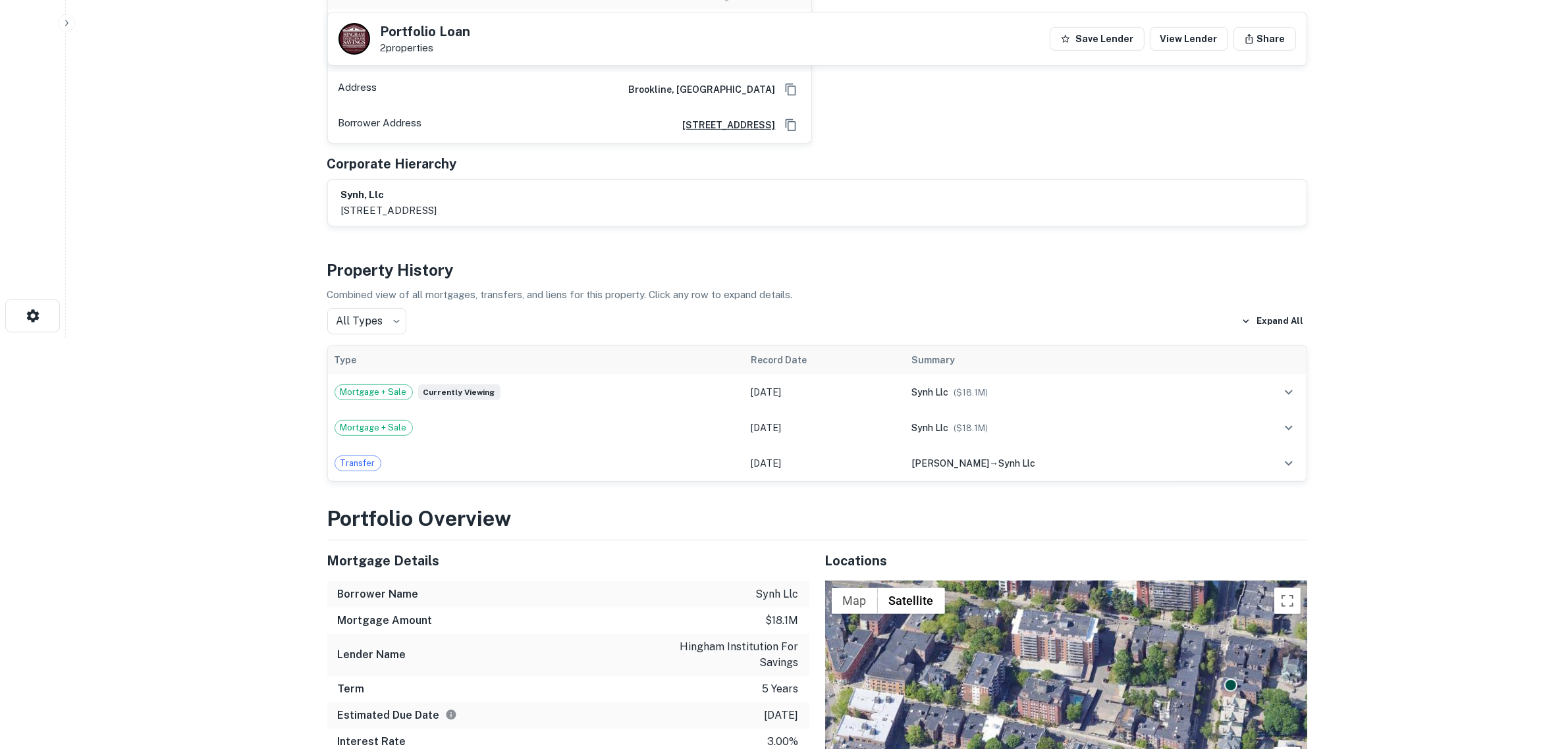
scroll to position [740, 0]
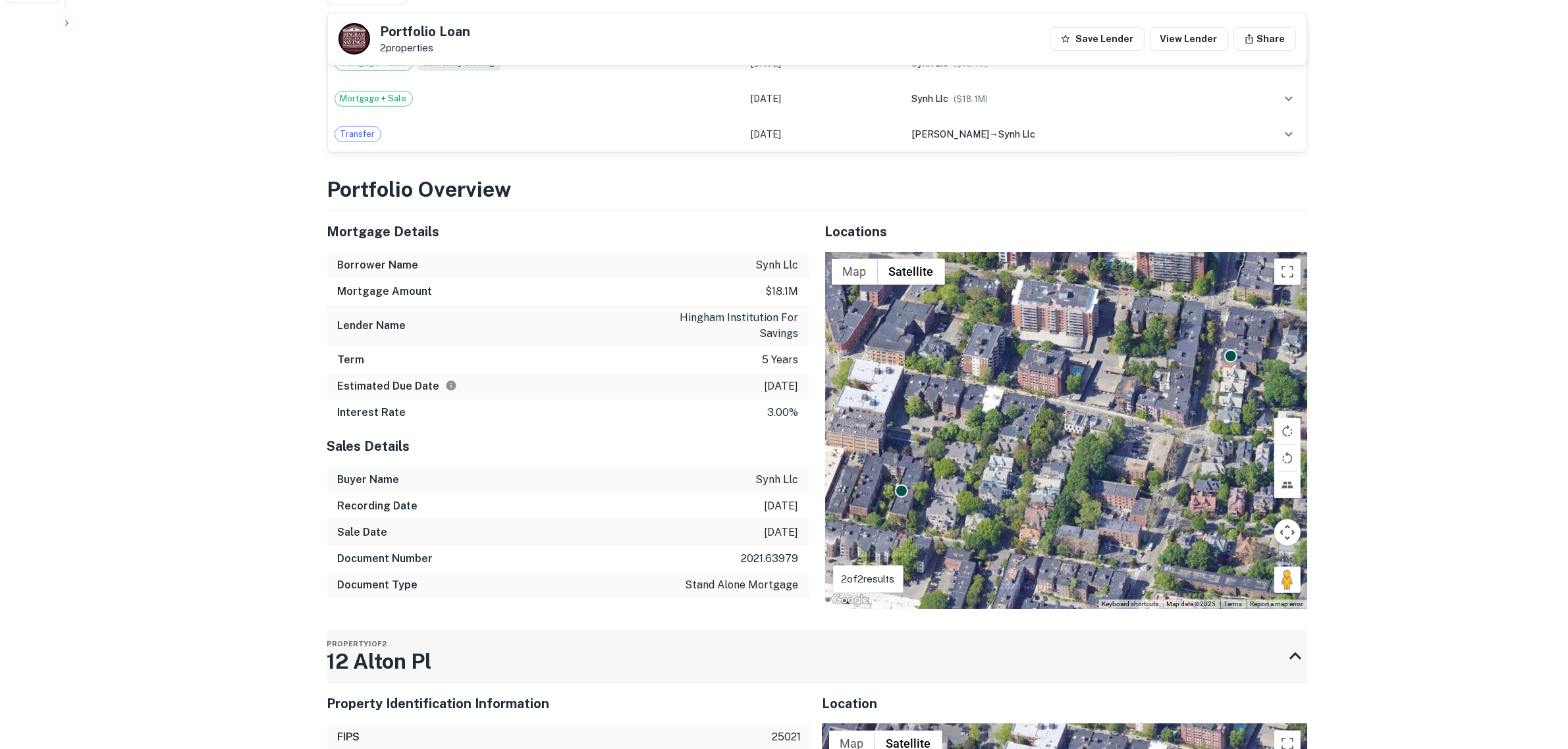
drag, startPoint x: 426, startPoint y: 626, endPoint x: 354, endPoint y: 634, distance: 72.4
click at [354, 634] on div "Property 1 of 2 12 Alton Pl" at bounding box center [805, 657] width 956 height 53
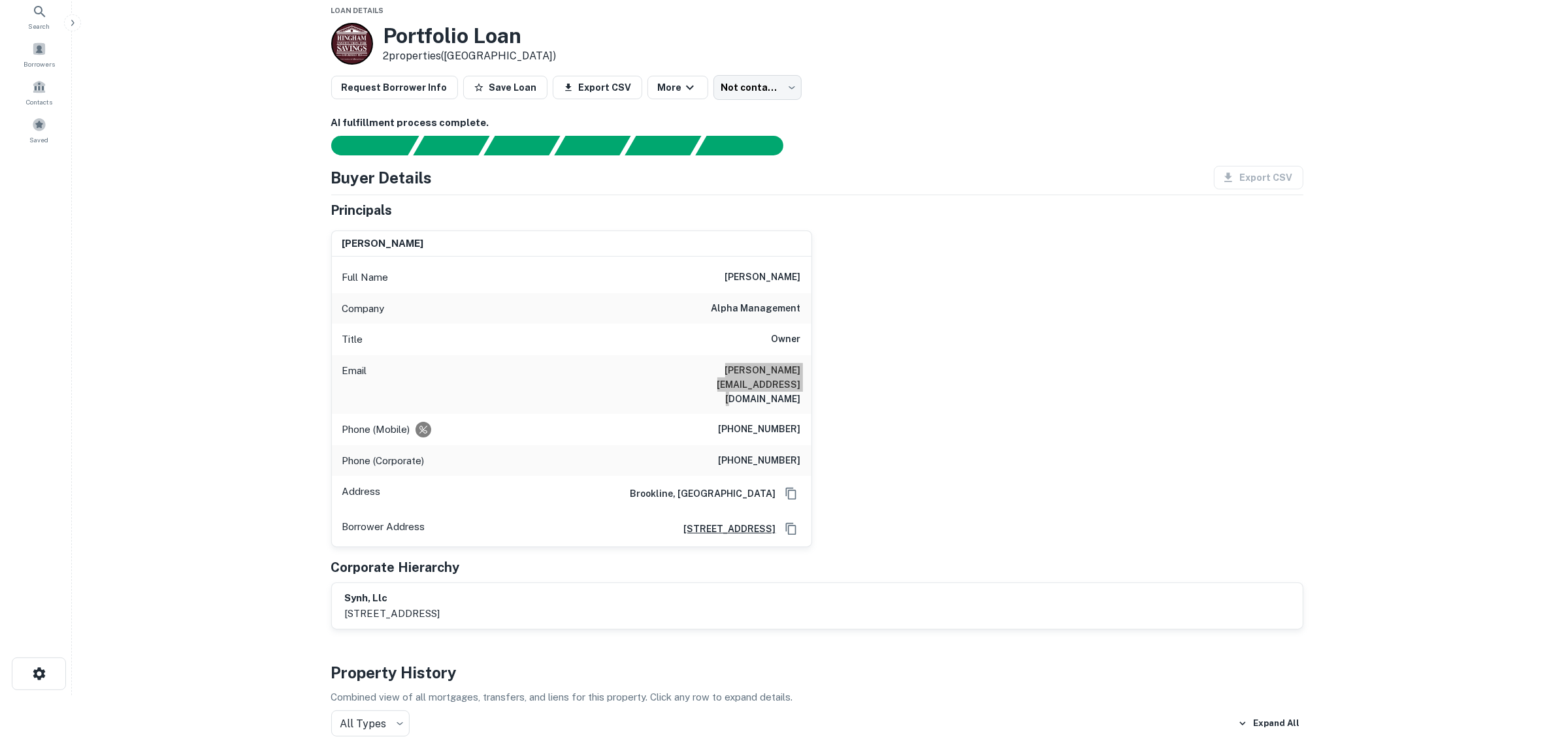
scroll to position [0, 0]
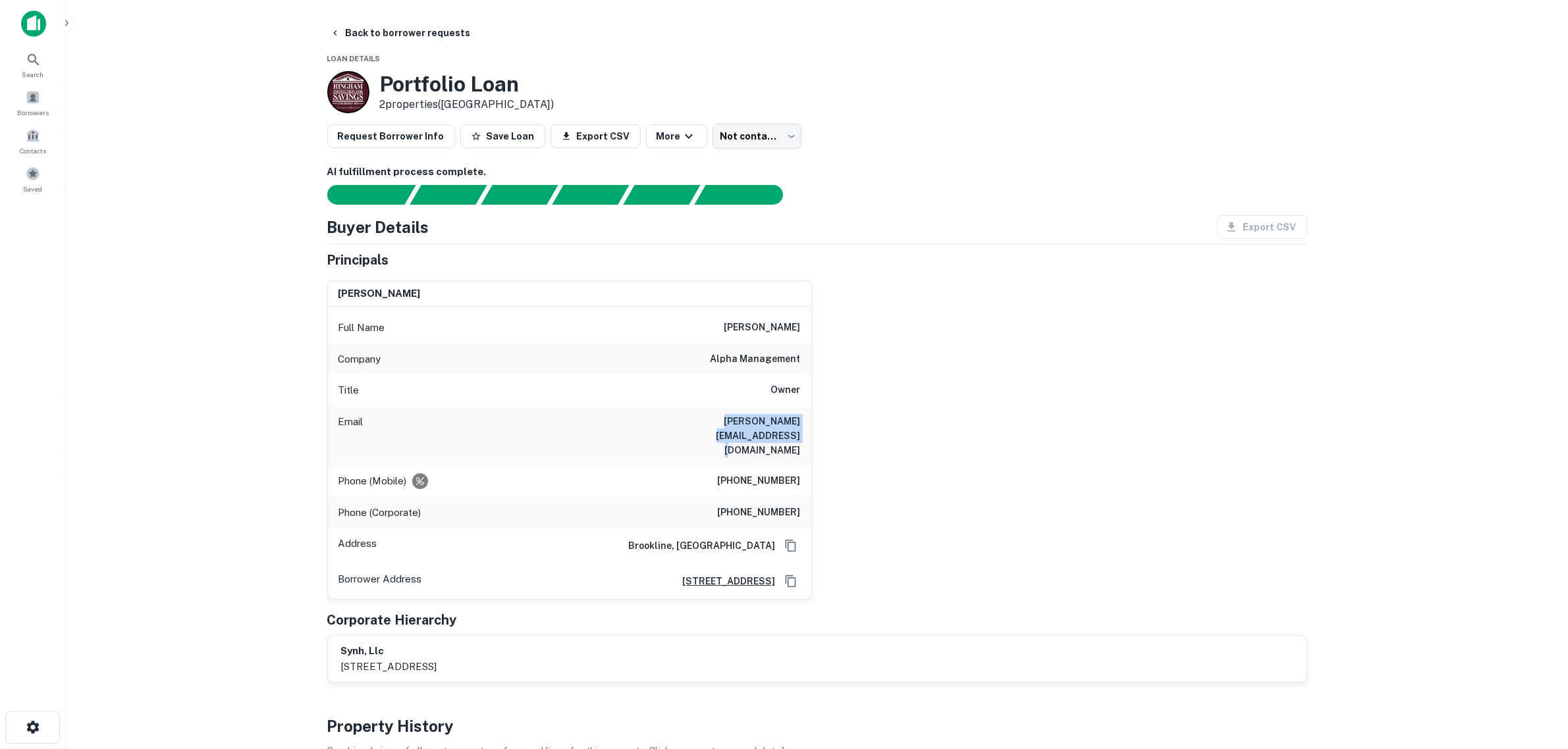
drag, startPoint x: 230, startPoint y: 209, endPoint x: 112, endPoint y: 1, distance: 239.1
click at [230, 209] on main "Back to borrower requests Loan Details Portfolio Loan 2 properties (MA) Request…" at bounding box center [817, 374] width 1502 height 749
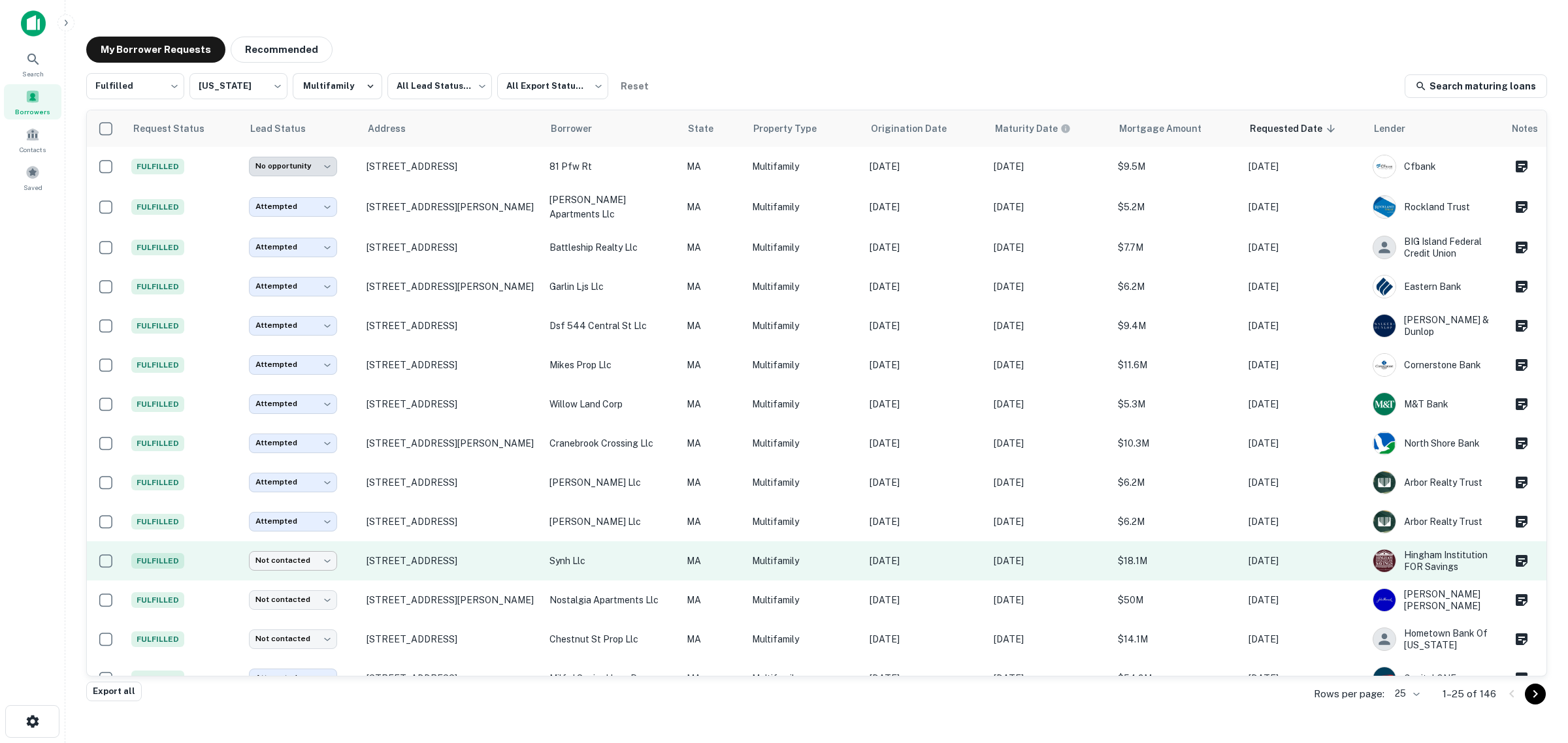
click at [322, 557] on body "**********" at bounding box center [784, 371] width 1568 height 743
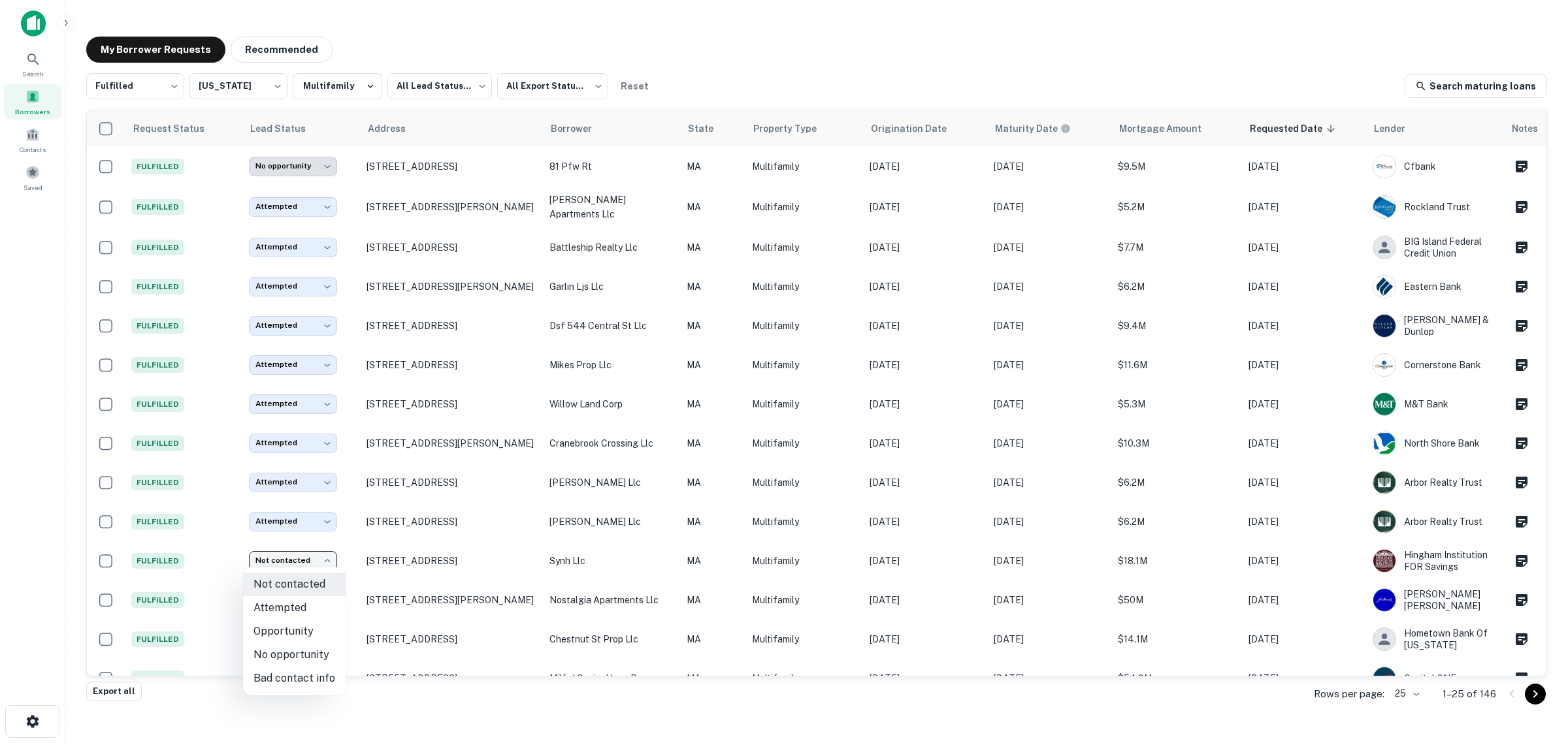
click at [297, 608] on li "Attempted" at bounding box center [294, 608] width 103 height 24
type input "*********"
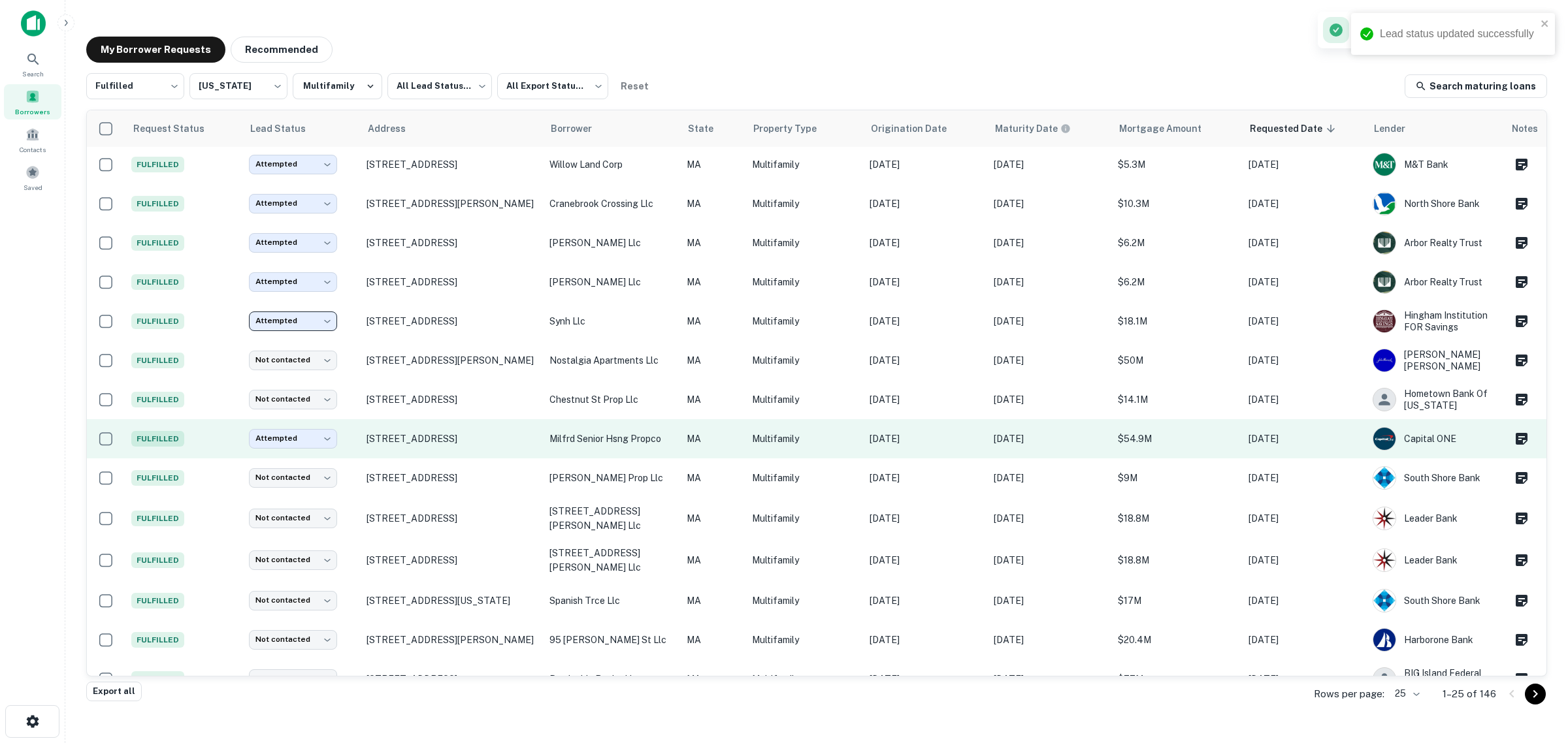
scroll to position [245, 0]
